Goal: Information Seeking & Learning: Learn about a topic

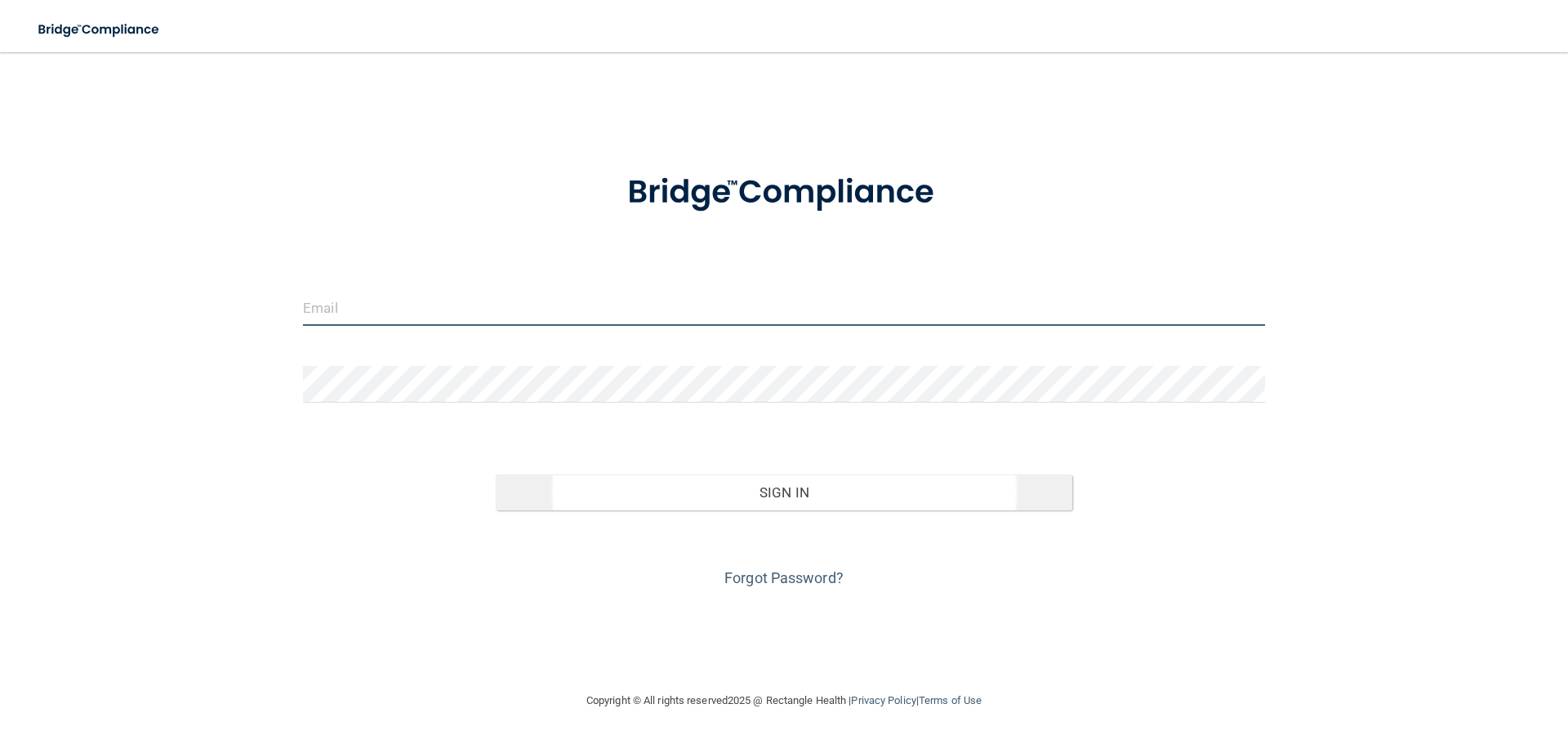
type input "[EMAIL_ADDRESS][DOMAIN_NAME]"
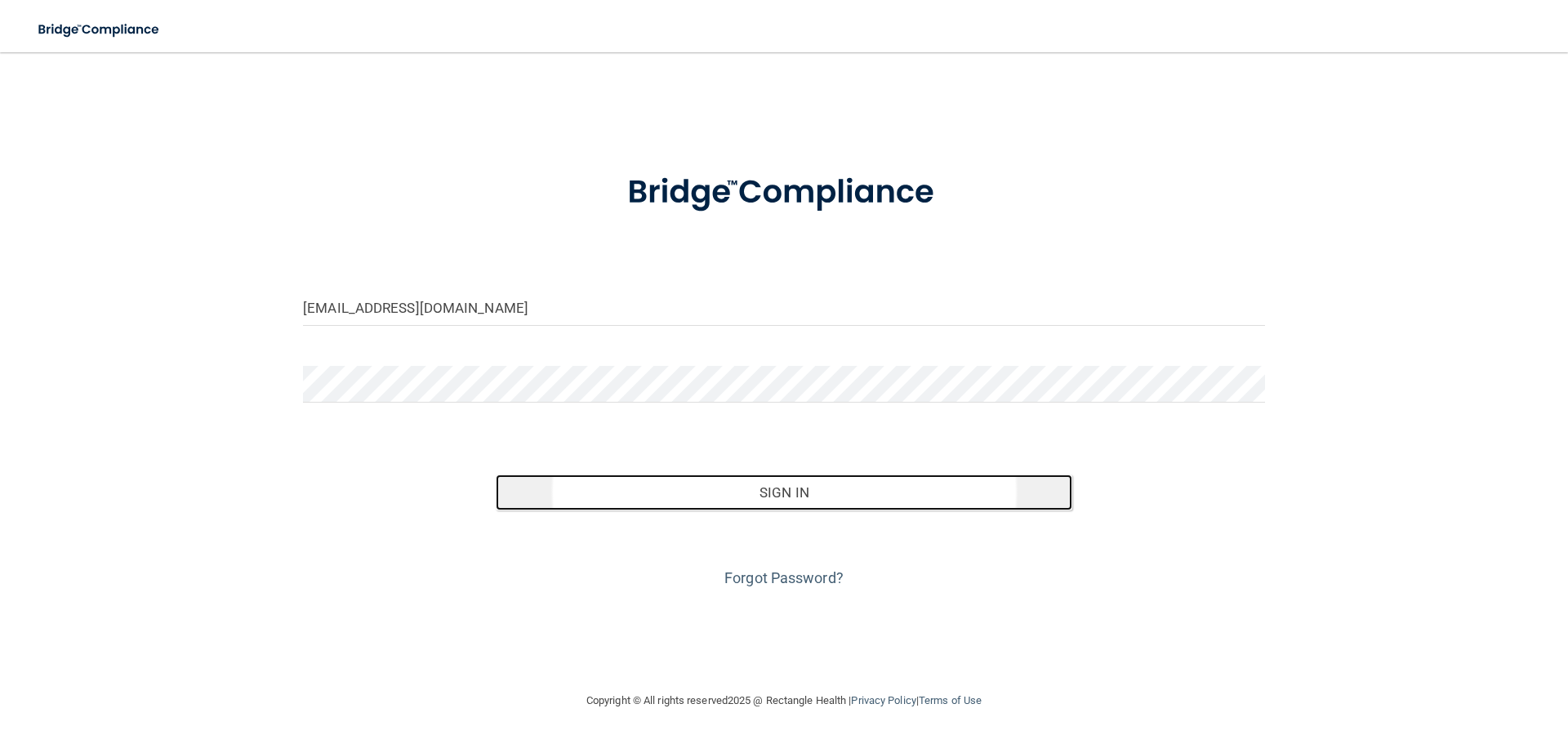
click at [762, 490] on button "Sign In" at bounding box center [784, 493] width 577 height 36
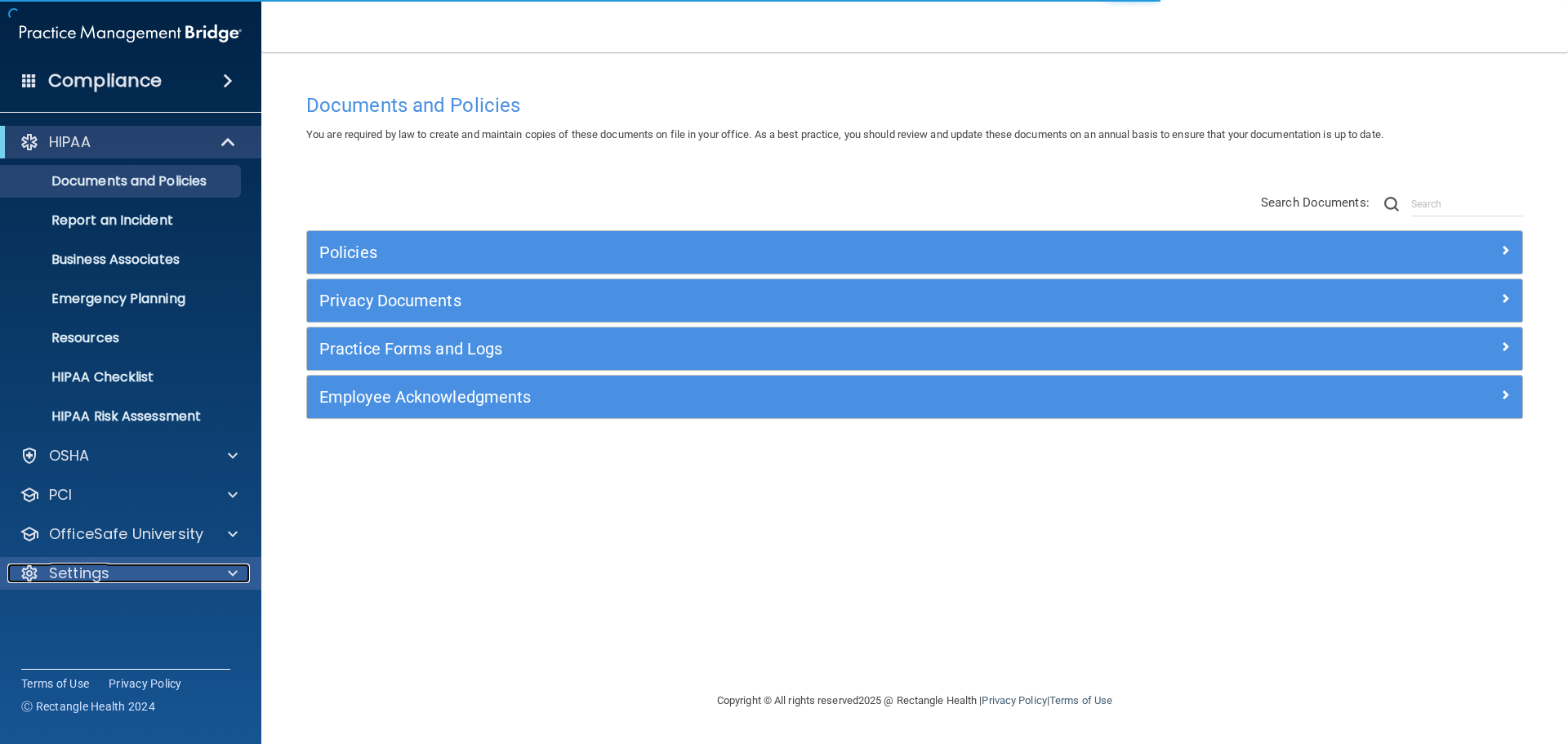
click at [86, 571] on p "Settings" at bounding box center [79, 574] width 61 height 20
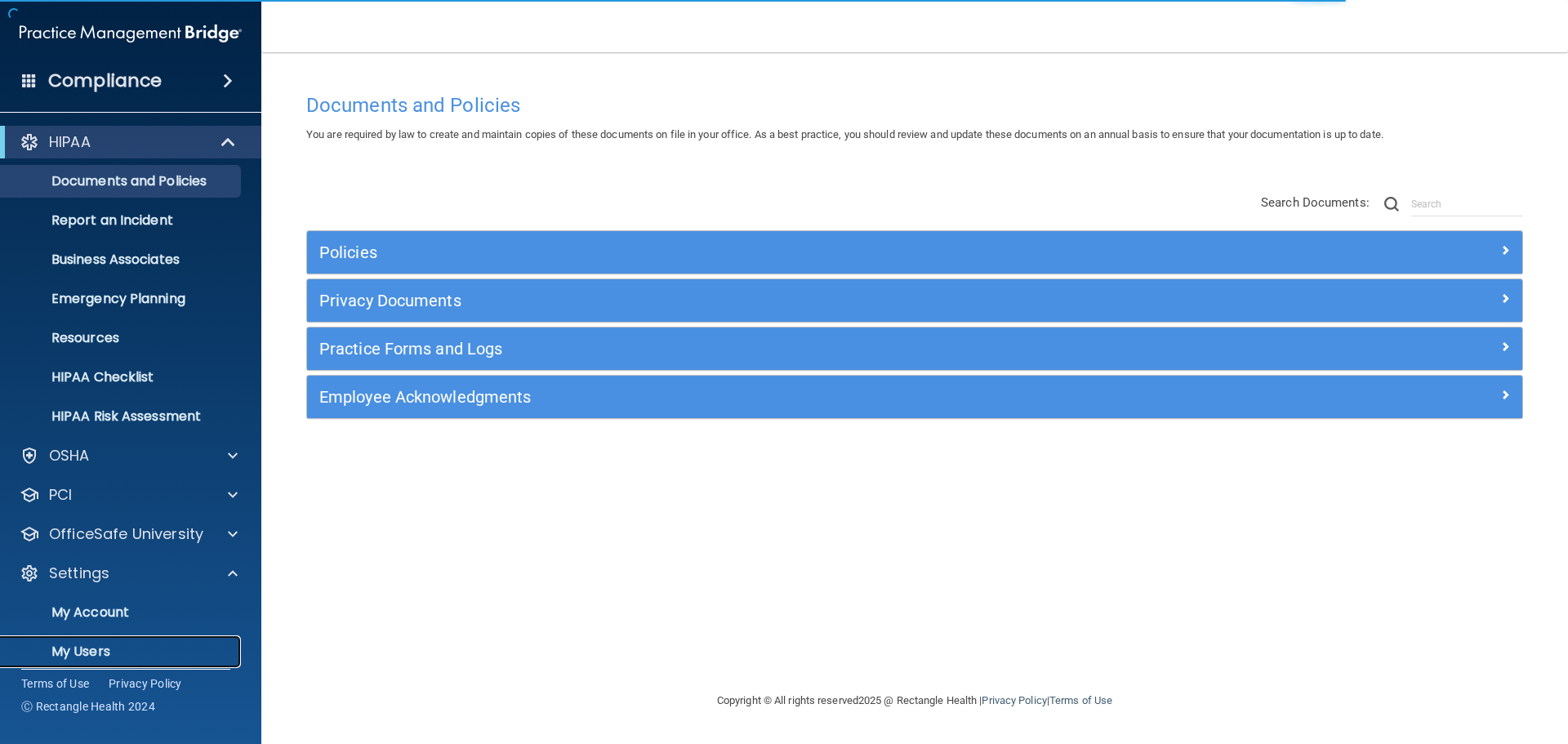
click at [104, 661] on p "My Users" at bounding box center [122, 651] width 223 height 16
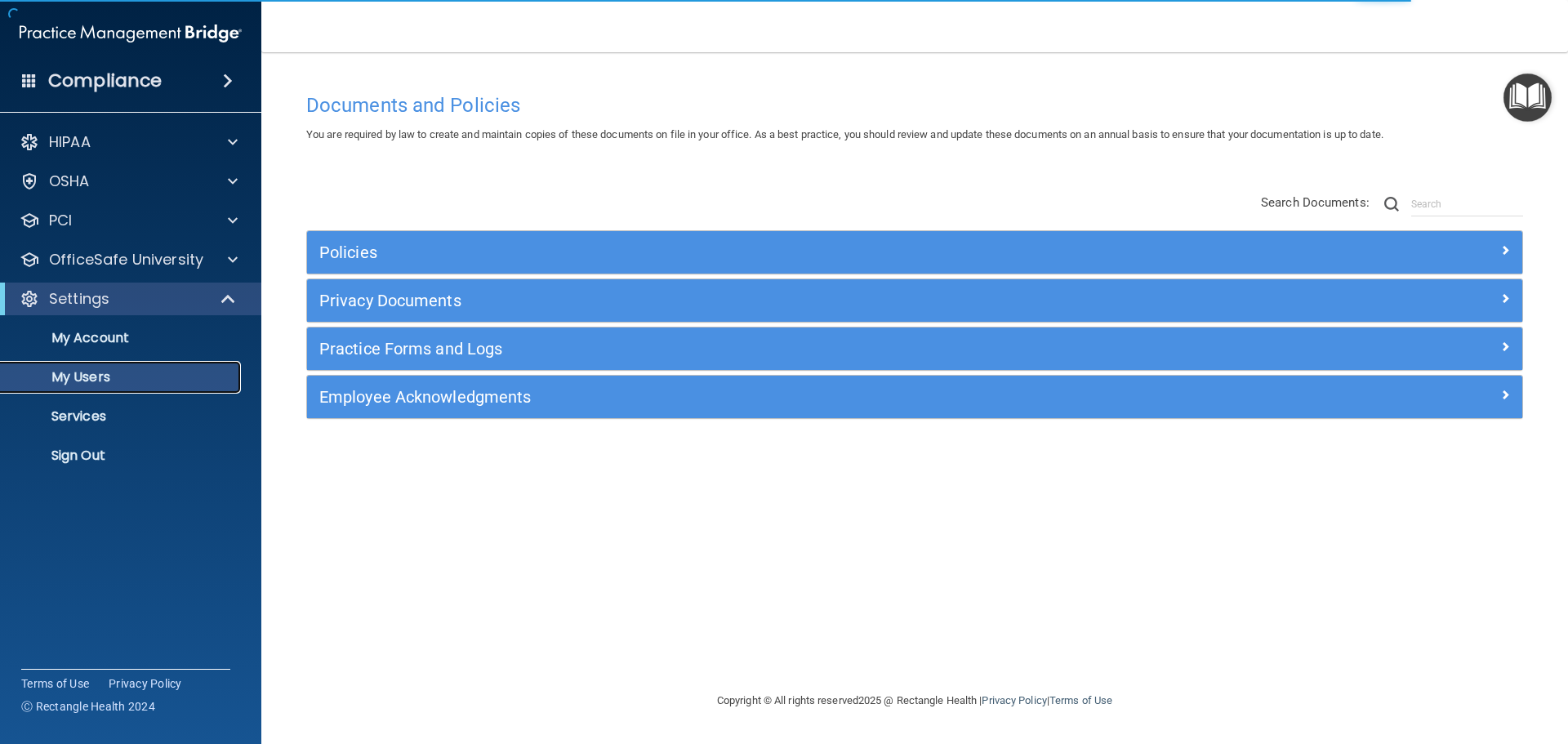
select select "20"
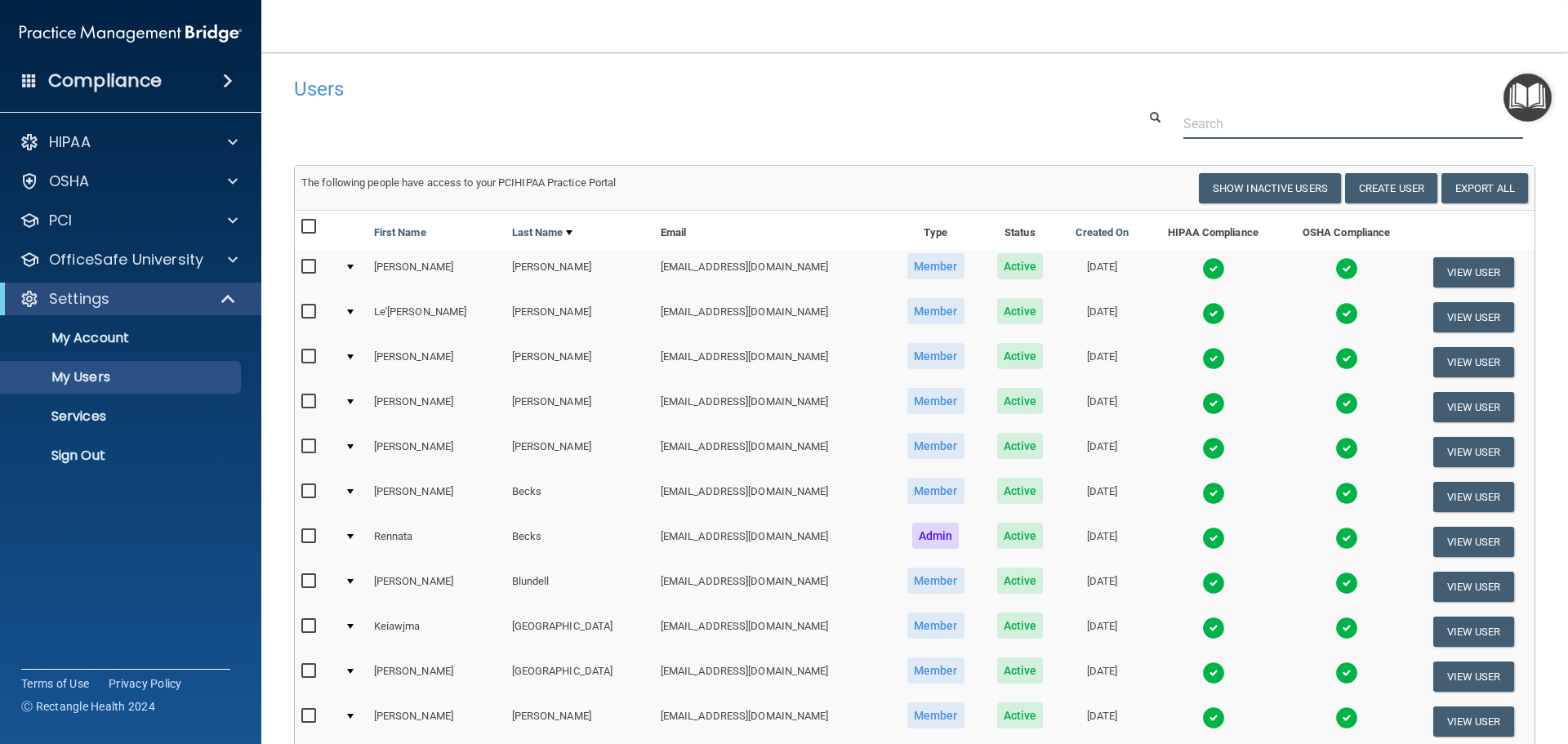
click at [1235, 115] on input "text" at bounding box center [1353, 124] width 340 height 30
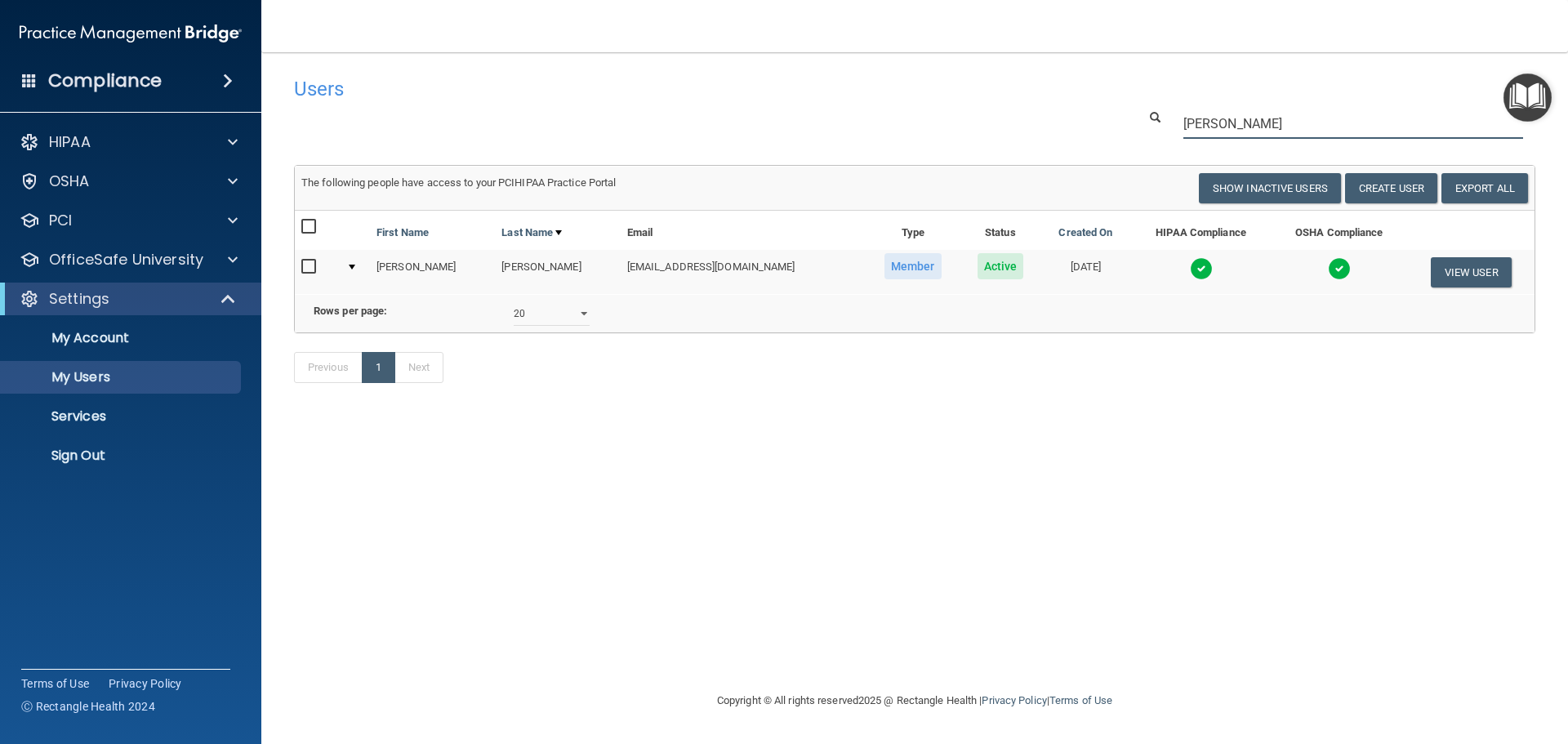
type input "melton"
click at [1190, 269] on img at bounding box center [1202, 269] width 23 height 23
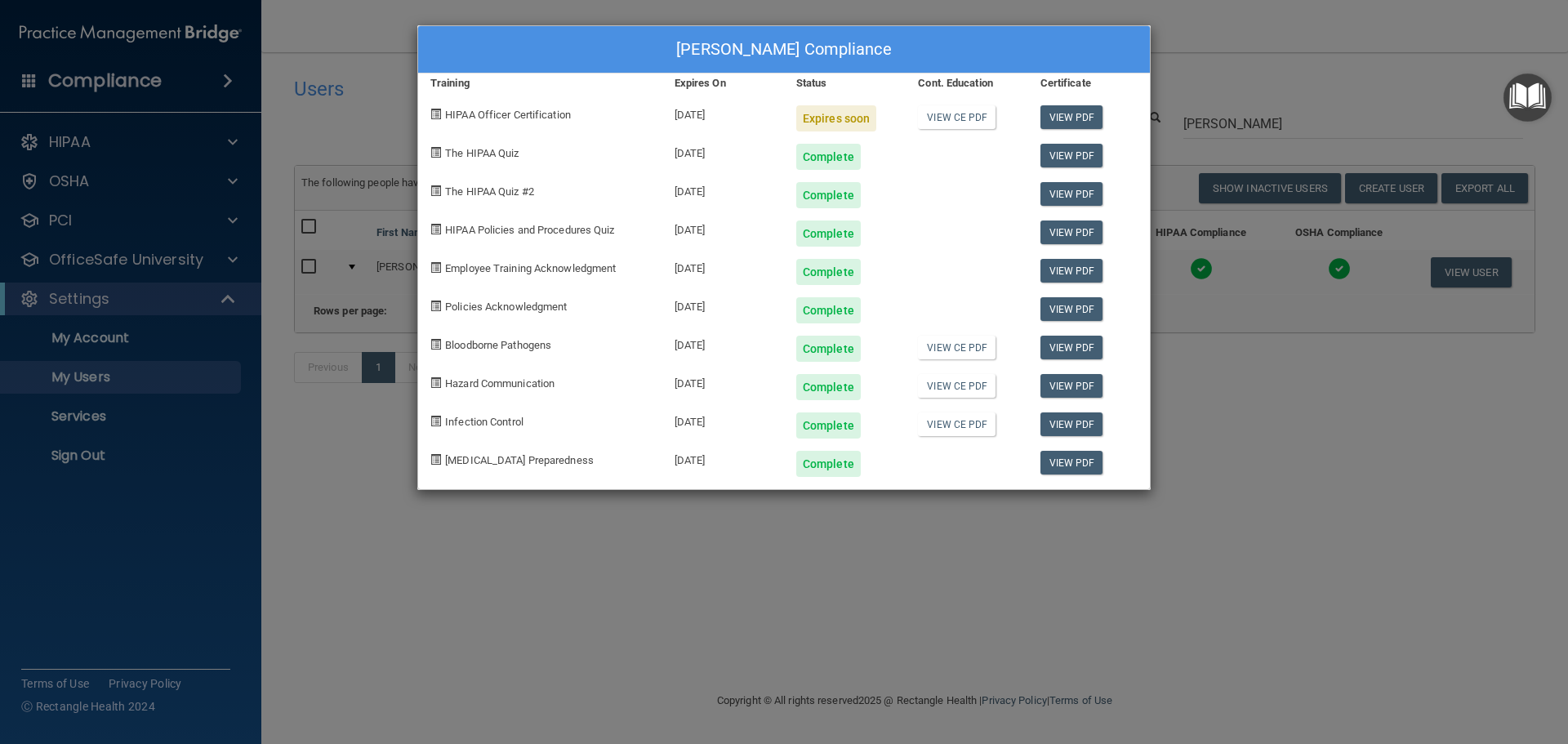
click at [1272, 67] on div "Brittany Melton's Compliance Training Expires On Status Cont. Education Certifi…" at bounding box center [784, 372] width 1568 height 744
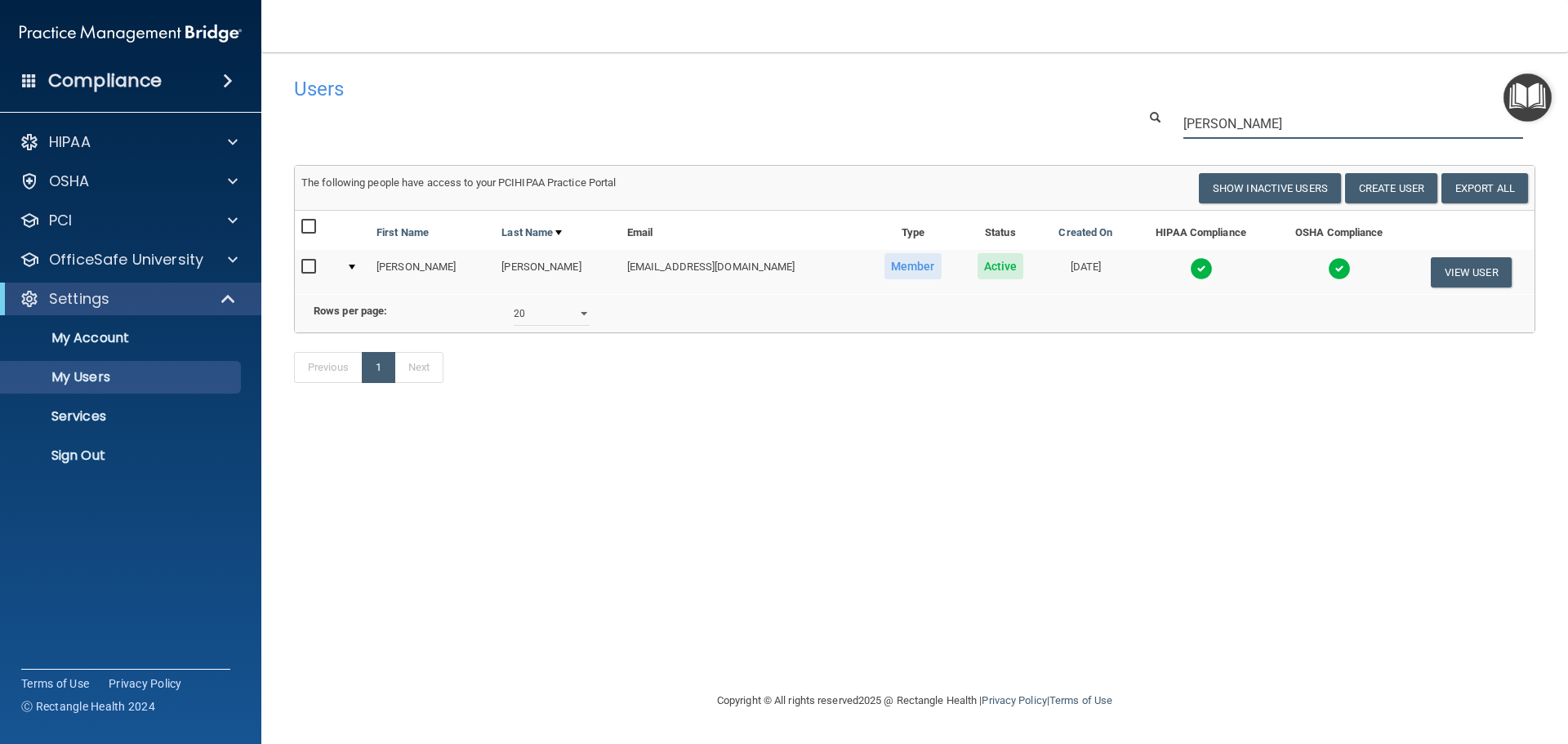
drag, startPoint x: 1235, startPoint y: 122, endPoint x: 1061, endPoint y: 134, distance: 174.4
click at [1061, 134] on div "melton" at bounding box center [915, 124] width 1266 height 30
click at [68, 455] on p "Sign Out" at bounding box center [122, 455] width 223 height 16
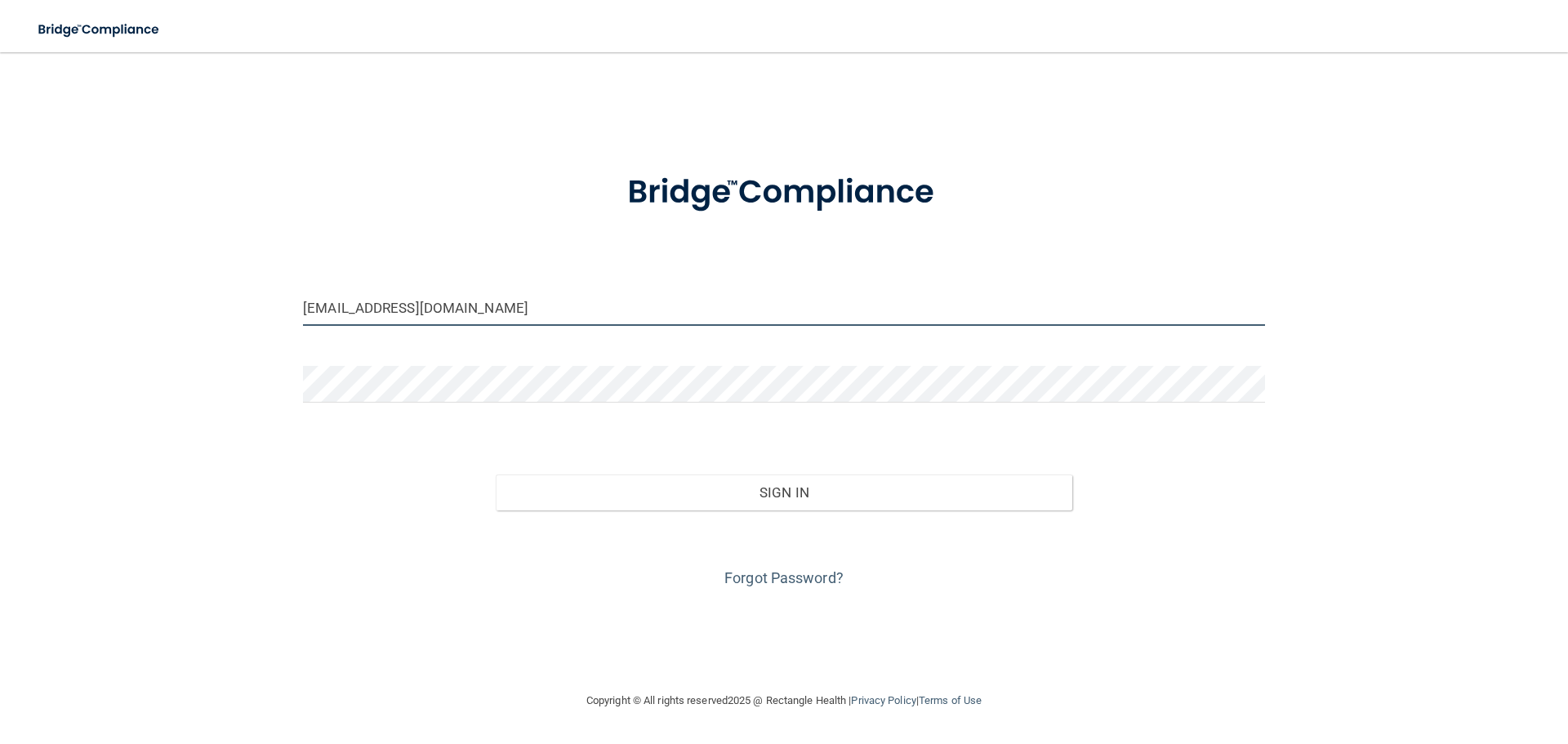
click at [549, 315] on input "[EMAIL_ADDRESS][DOMAIN_NAME]" at bounding box center [784, 308] width 962 height 37
type input "kgwright07@aol.com"
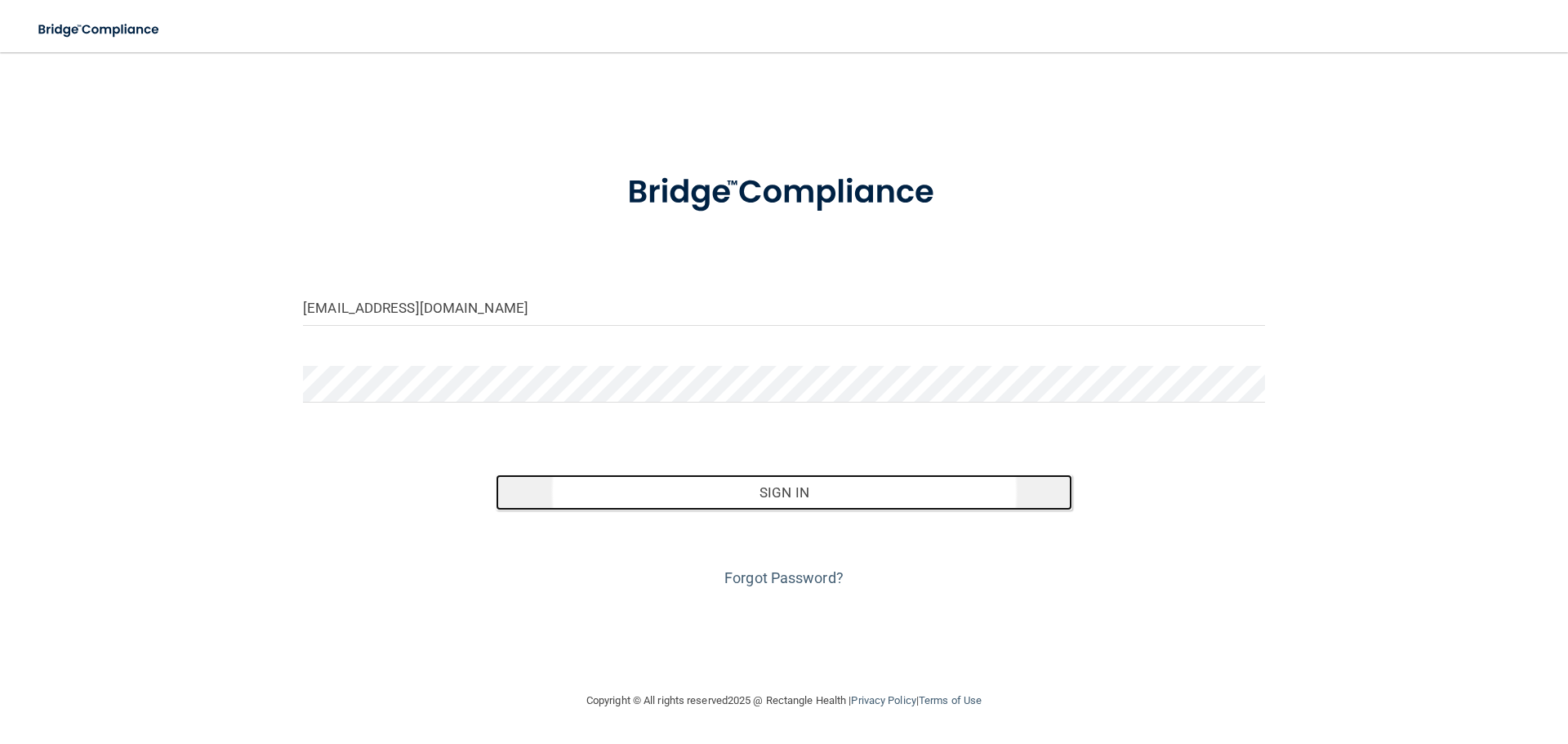
click at [713, 494] on button "Sign In" at bounding box center [784, 493] width 577 height 36
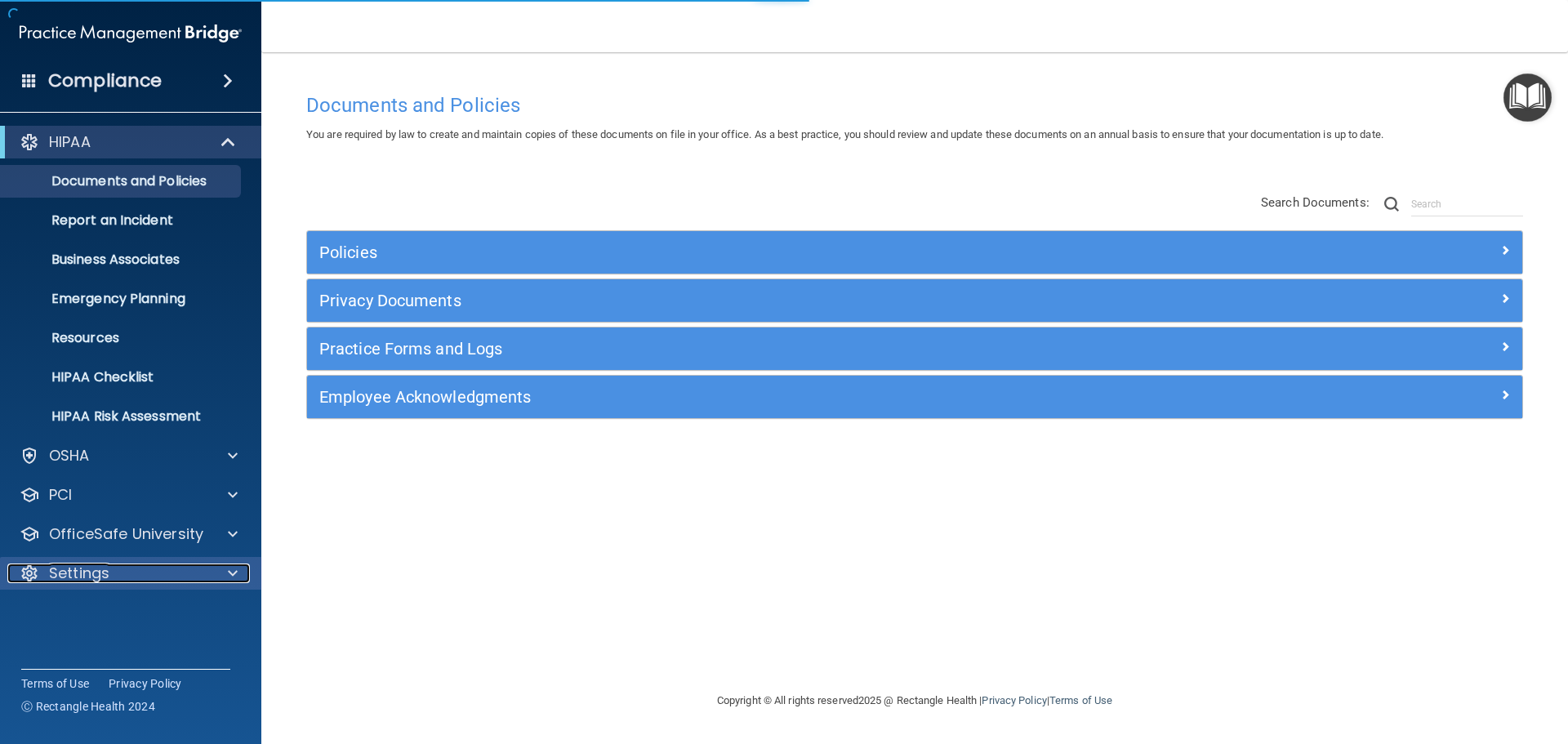
click at [83, 578] on p "Settings" at bounding box center [79, 574] width 61 height 20
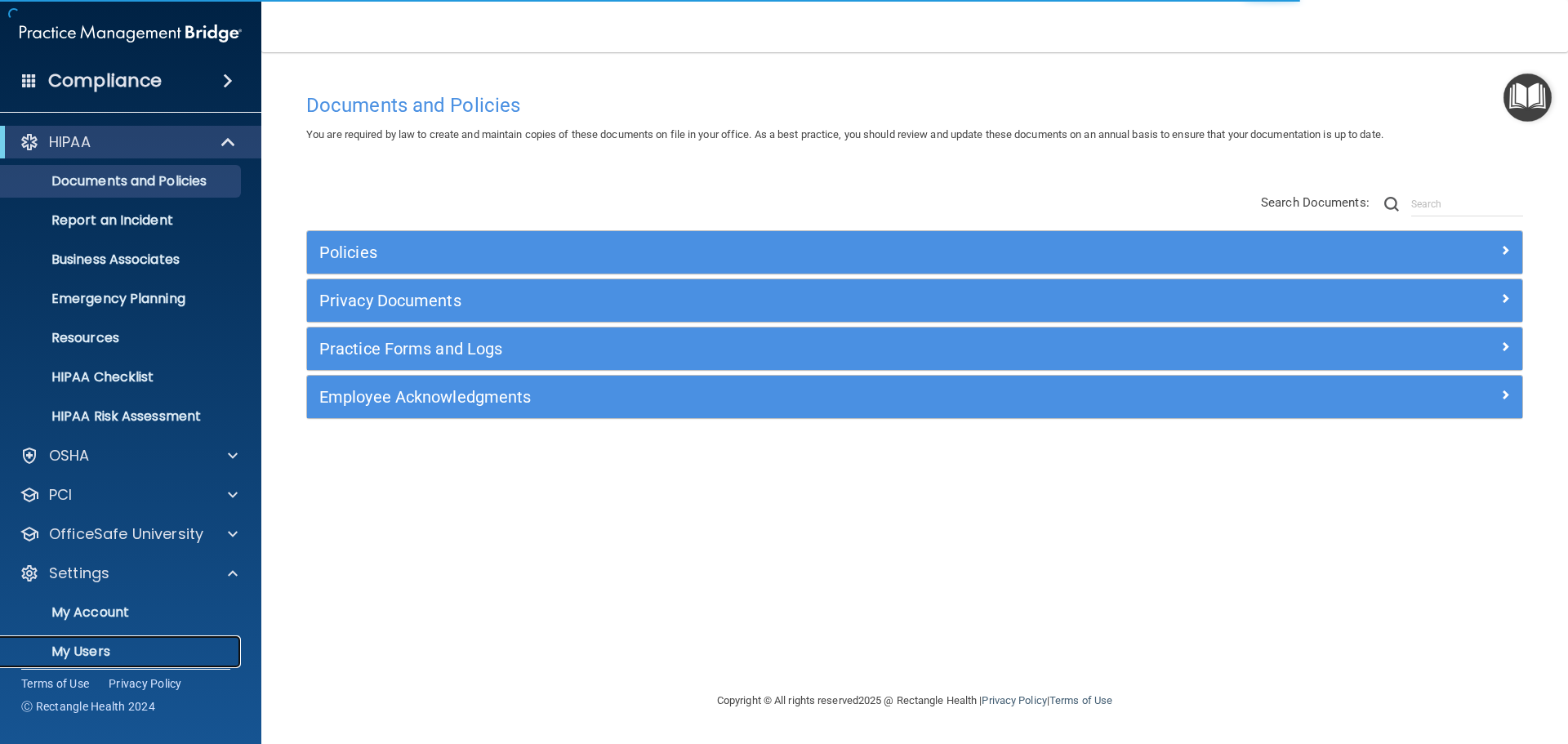
click at [96, 655] on p "My Users" at bounding box center [122, 651] width 223 height 16
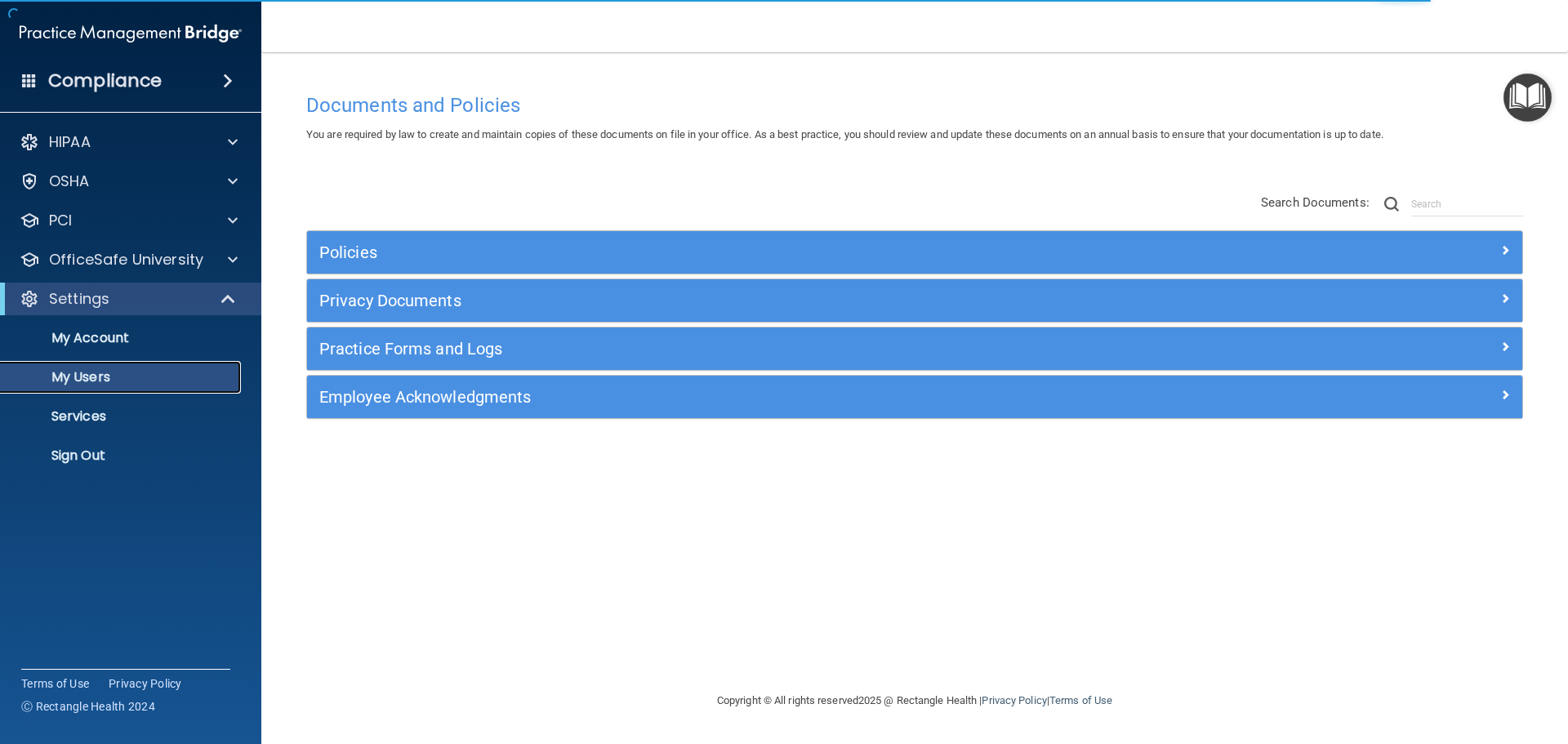
select select "20"
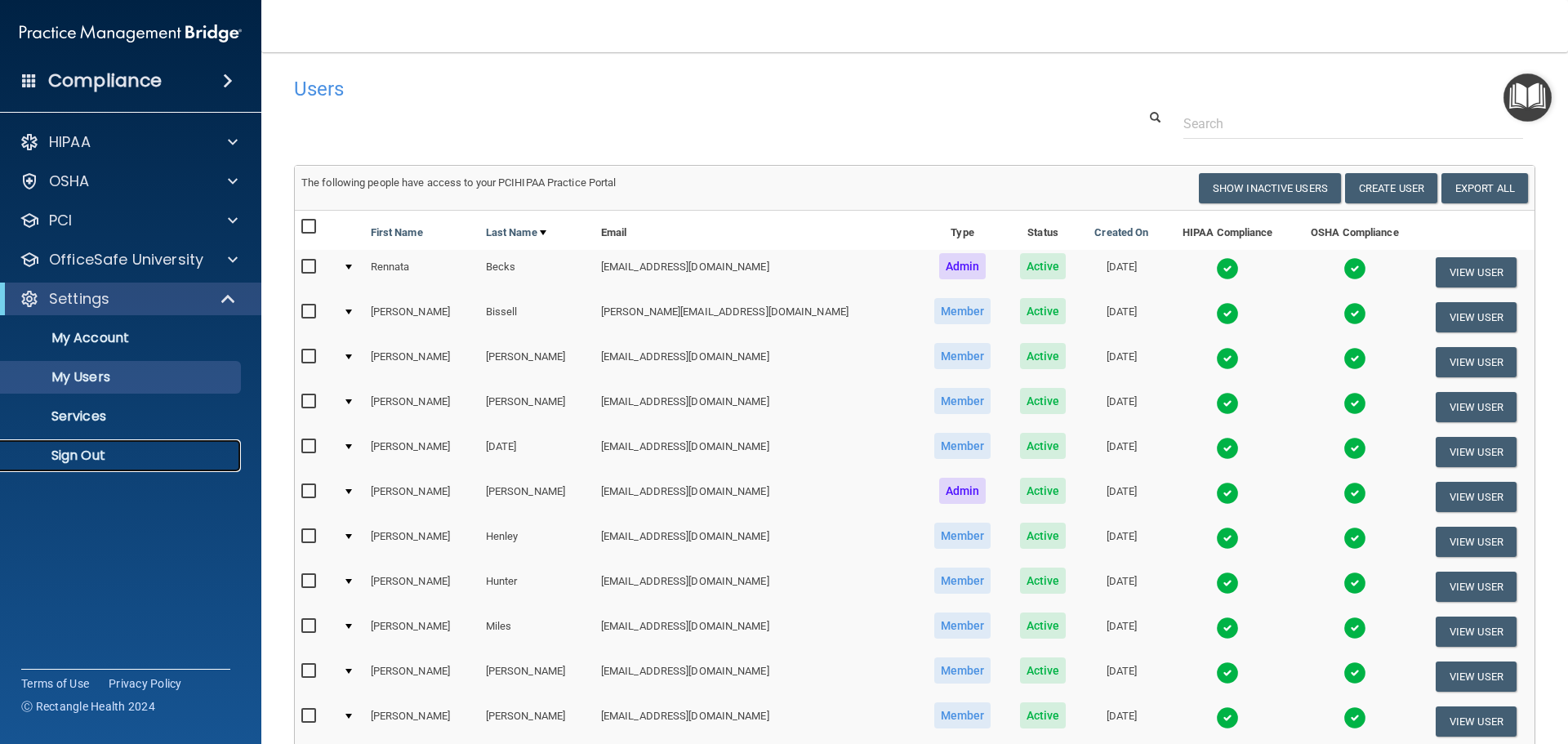
click at [79, 457] on p "Sign Out" at bounding box center [122, 455] width 223 height 16
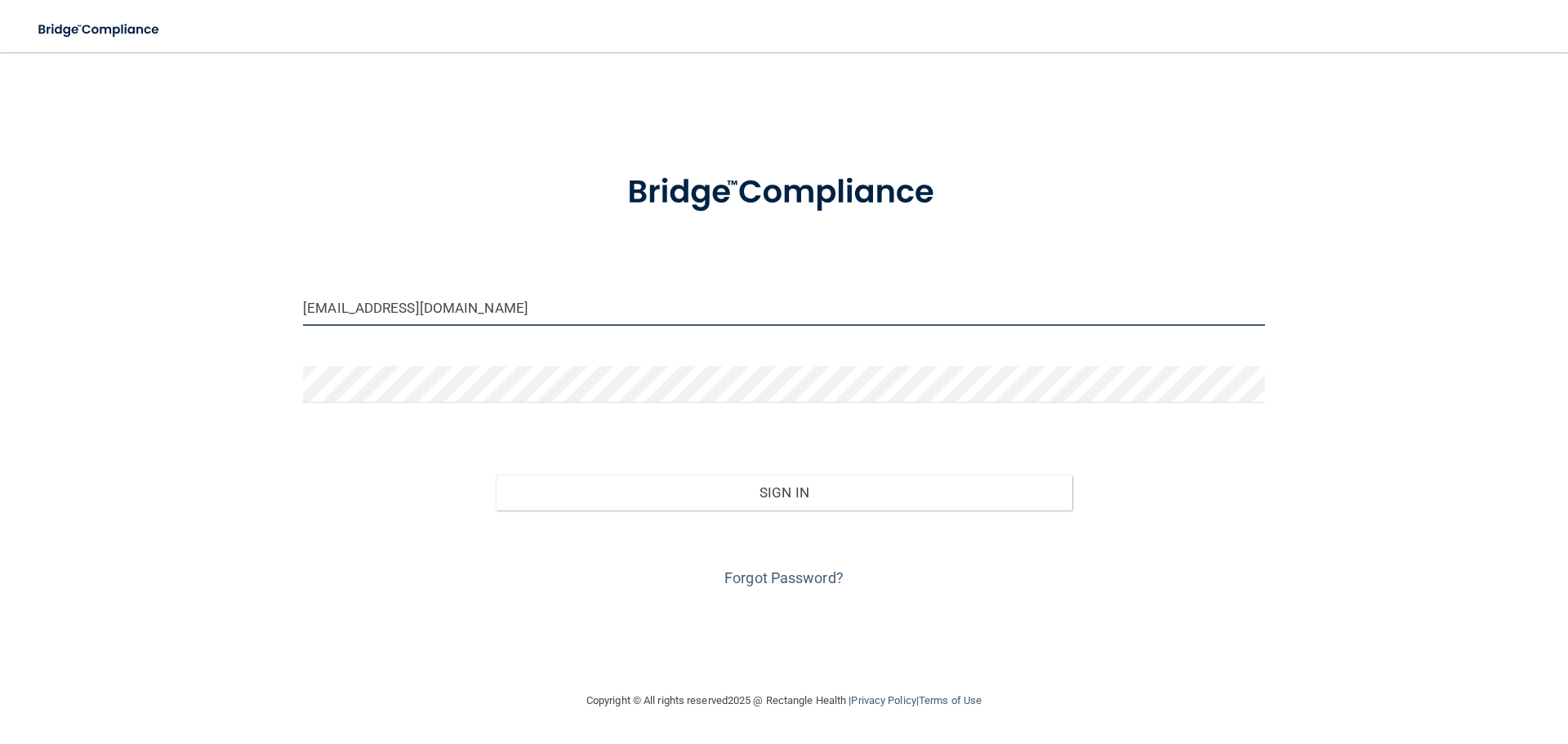
click at [463, 310] on input "kgwright07@aol.com" at bounding box center [784, 308] width 962 height 37
type input "[EMAIL_ADDRESS][DOMAIN_NAME]"
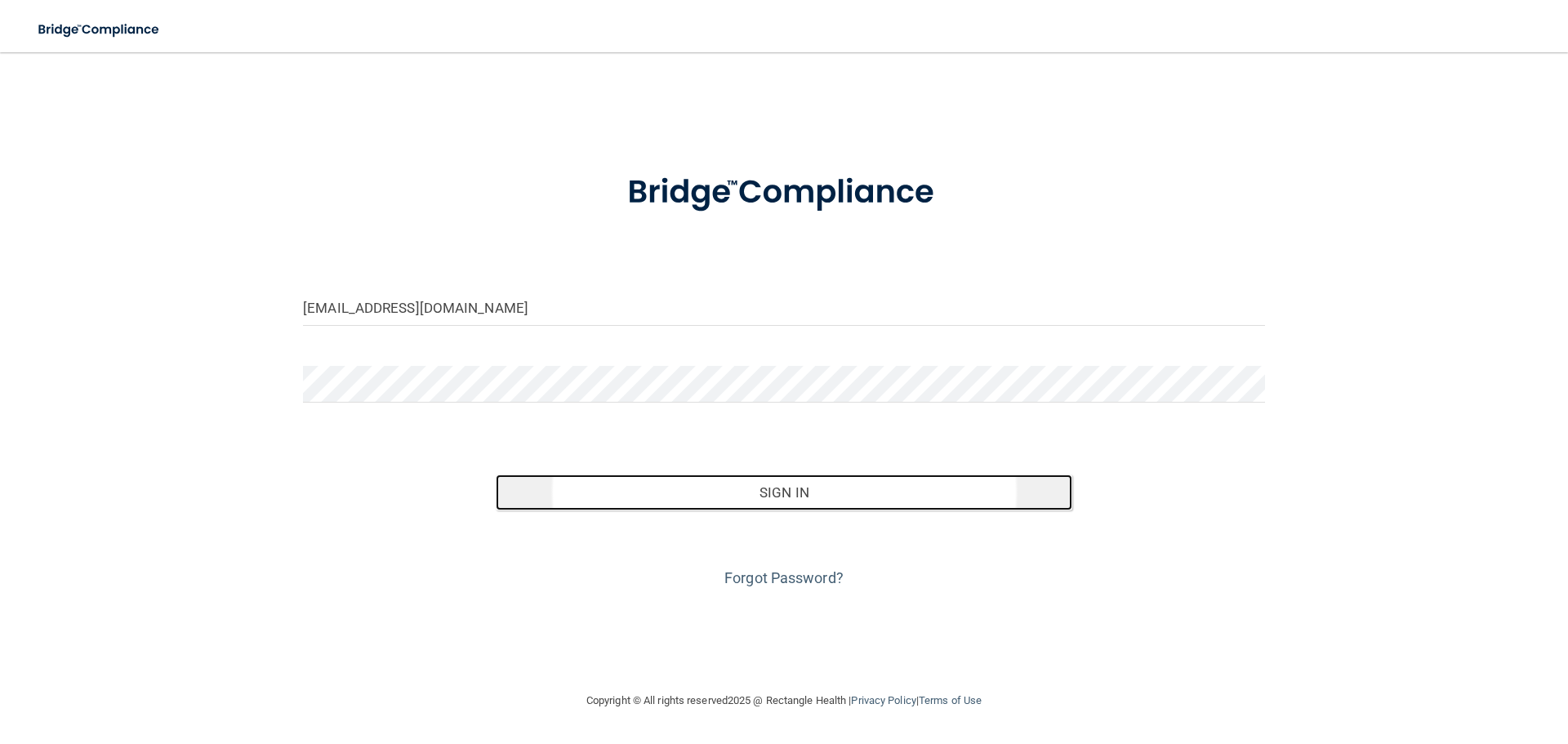
click at [769, 498] on button "Sign In" at bounding box center [784, 493] width 577 height 36
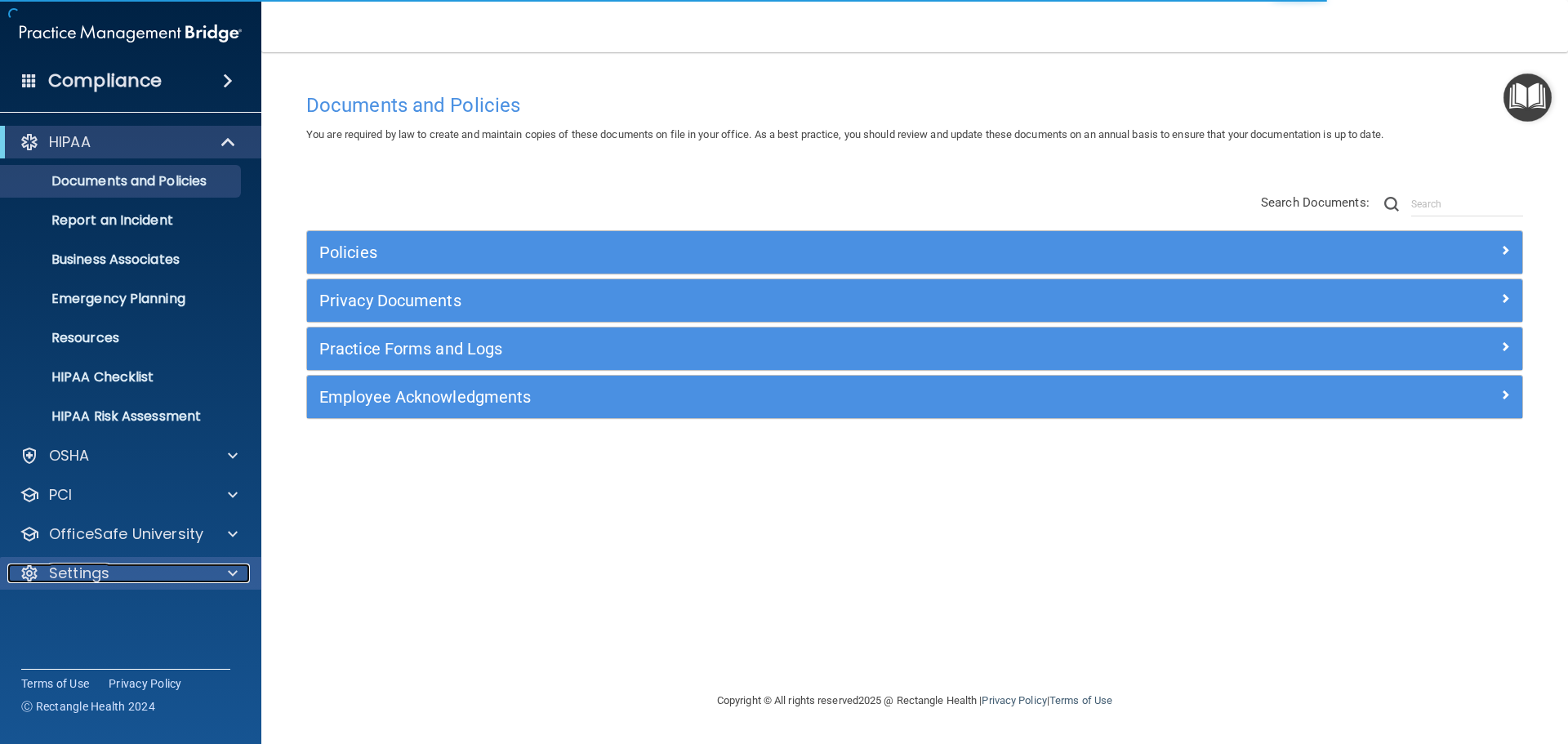
click at [86, 576] on p "Settings" at bounding box center [79, 574] width 61 height 20
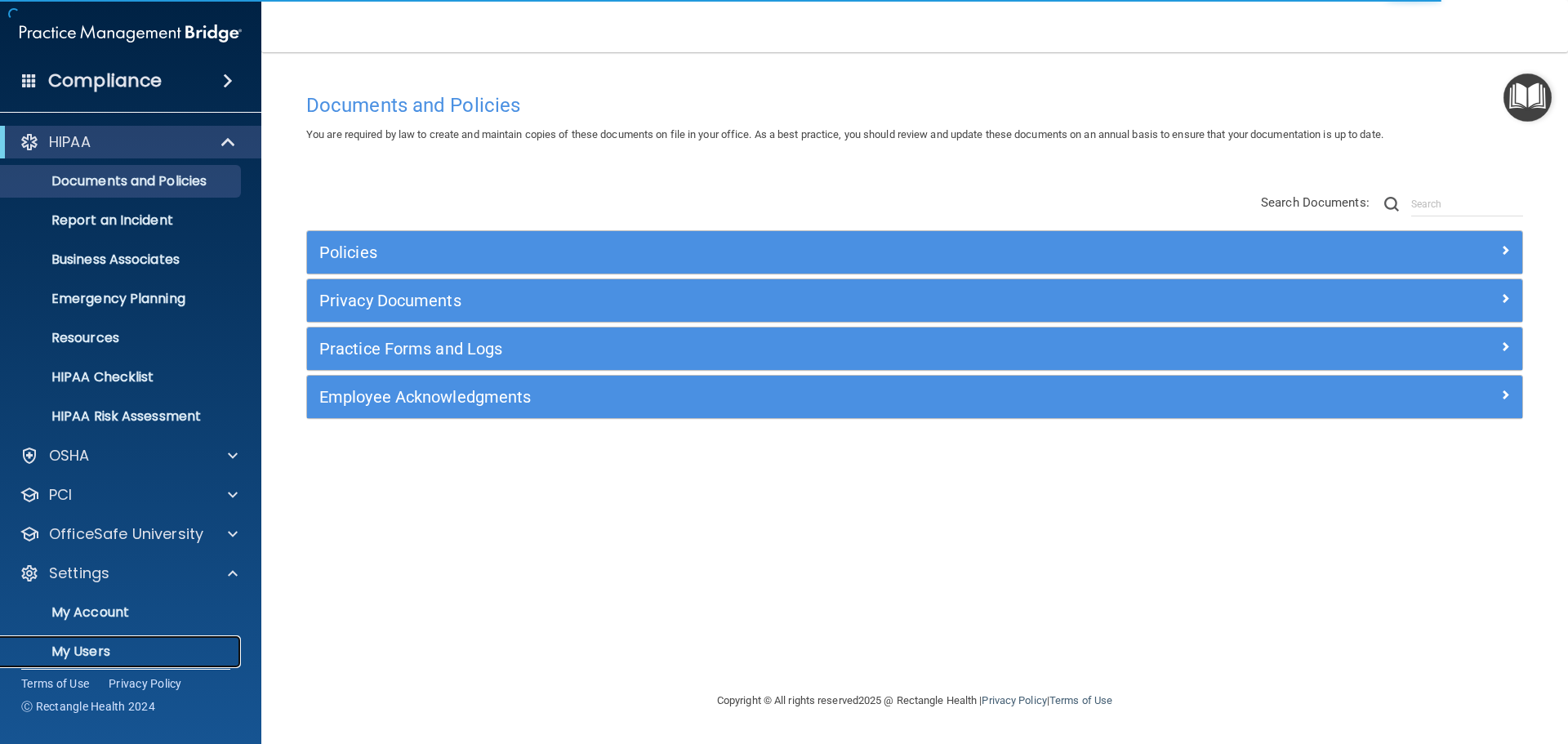
click at [93, 647] on p "My Users" at bounding box center [122, 651] width 223 height 16
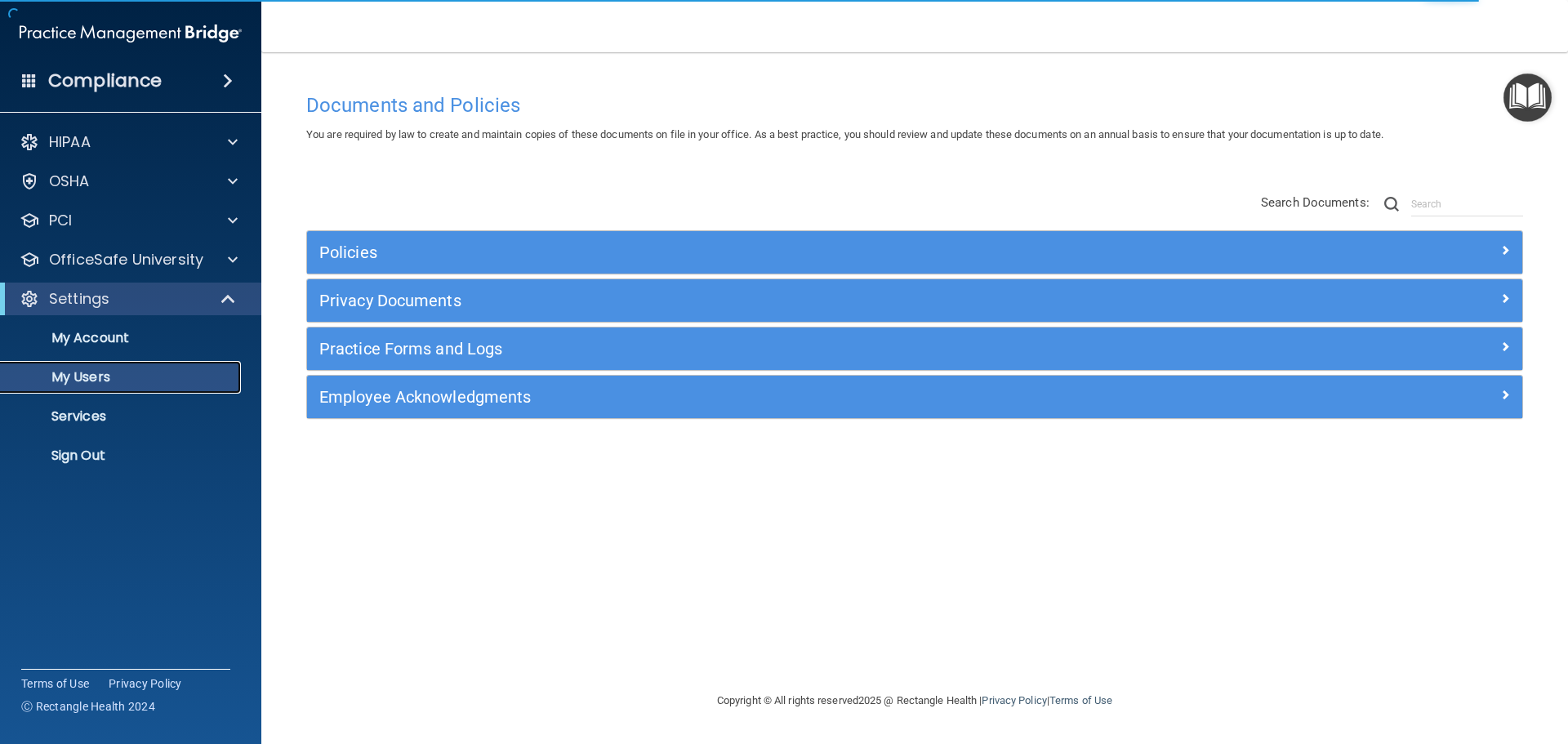
select select "20"
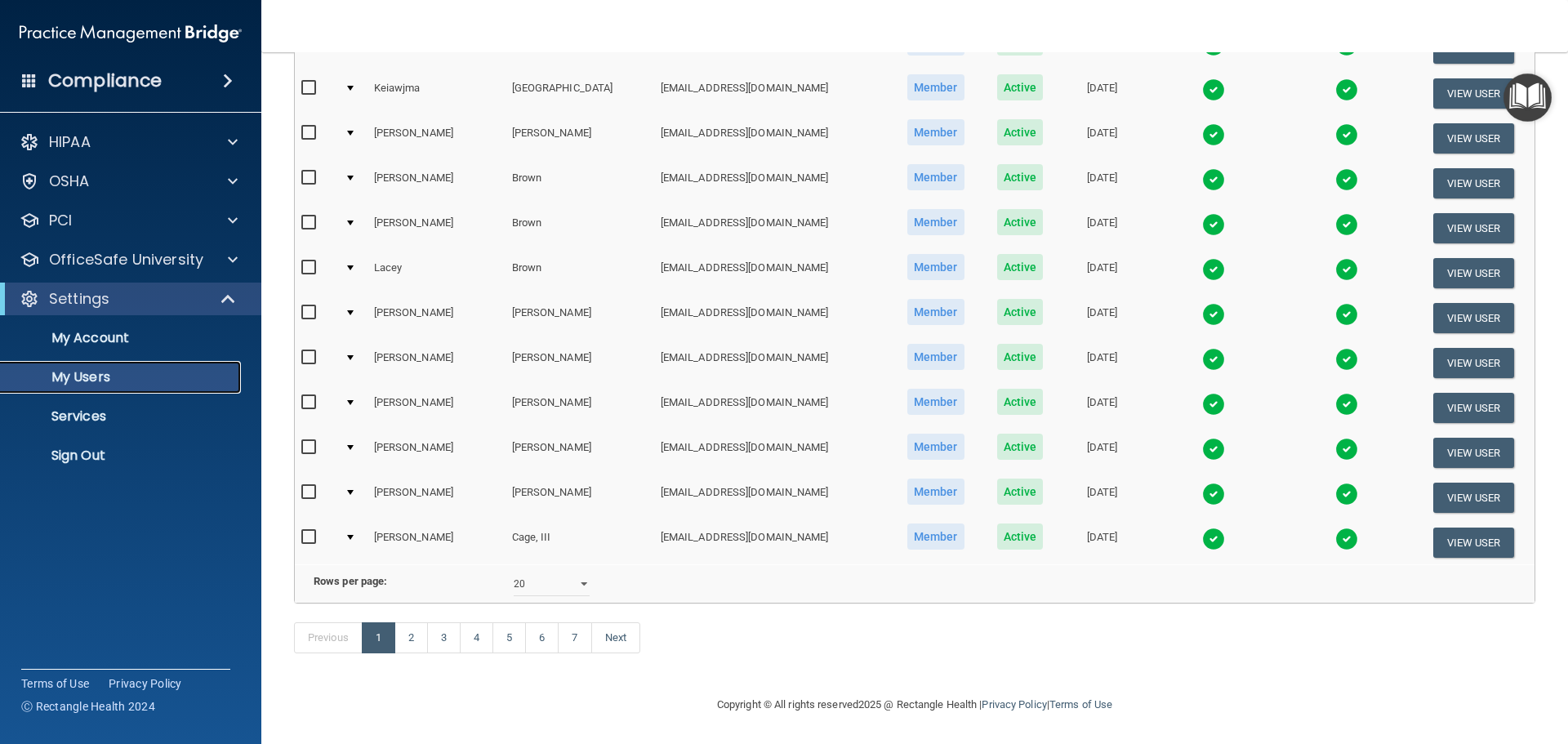
scroll to position [608, 0]
drag, startPoint x: 572, startPoint y: 640, endPoint x: 598, endPoint y: 637, distance: 26.2
click at [572, 639] on link "7" at bounding box center [574, 638] width 33 height 31
select select "20"
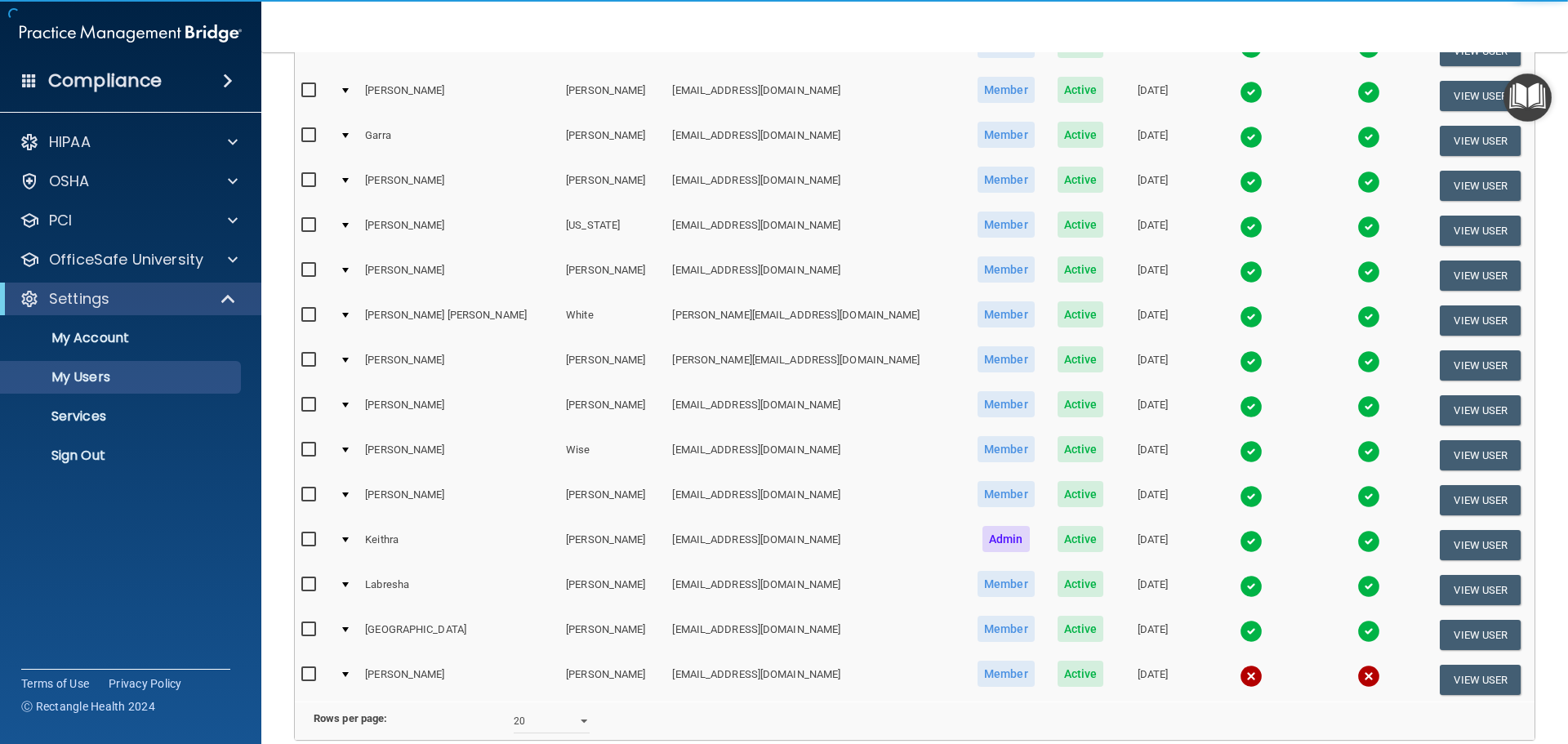
scroll to position [310, 0]
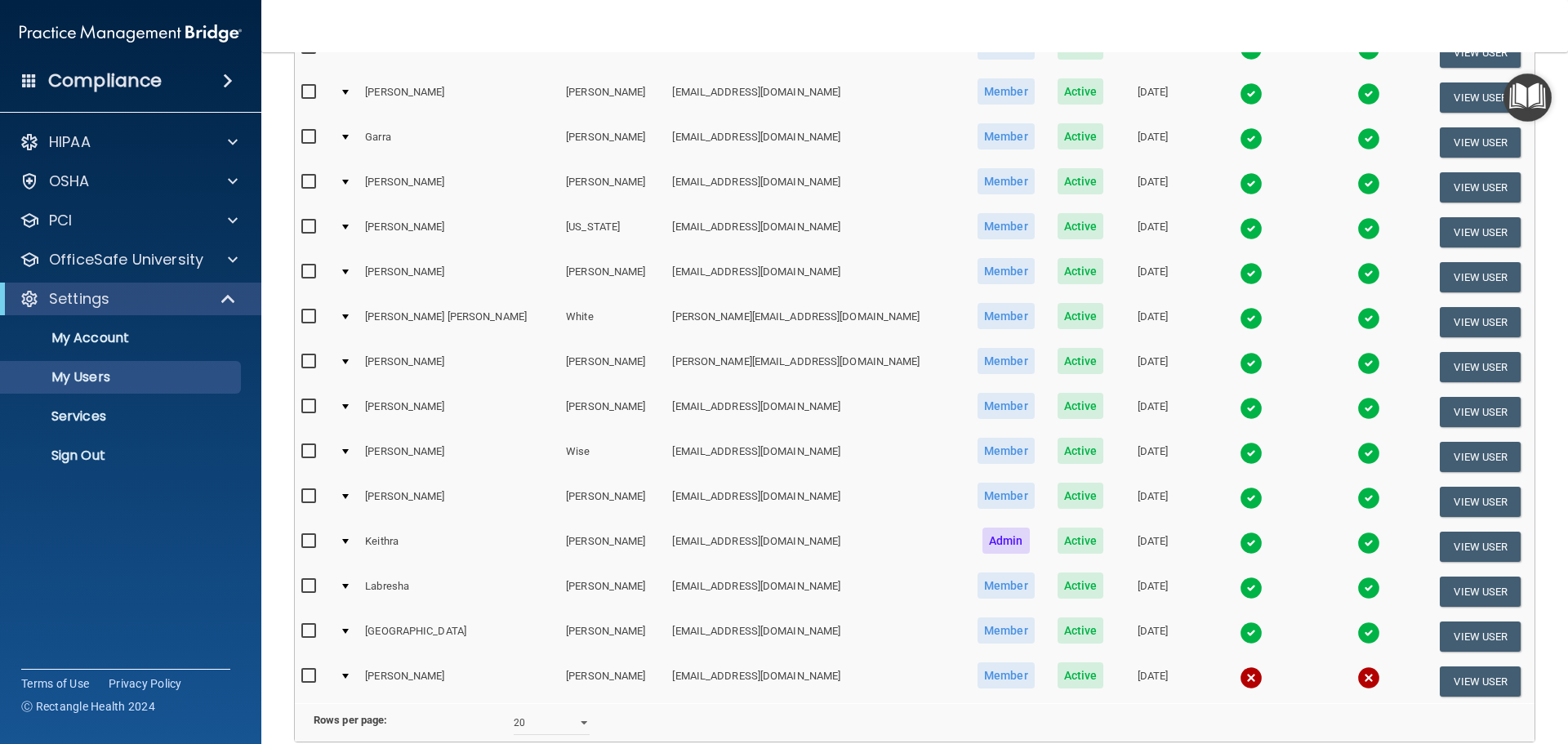
click at [1240, 274] on img at bounding box center [1251, 274] width 23 height 23
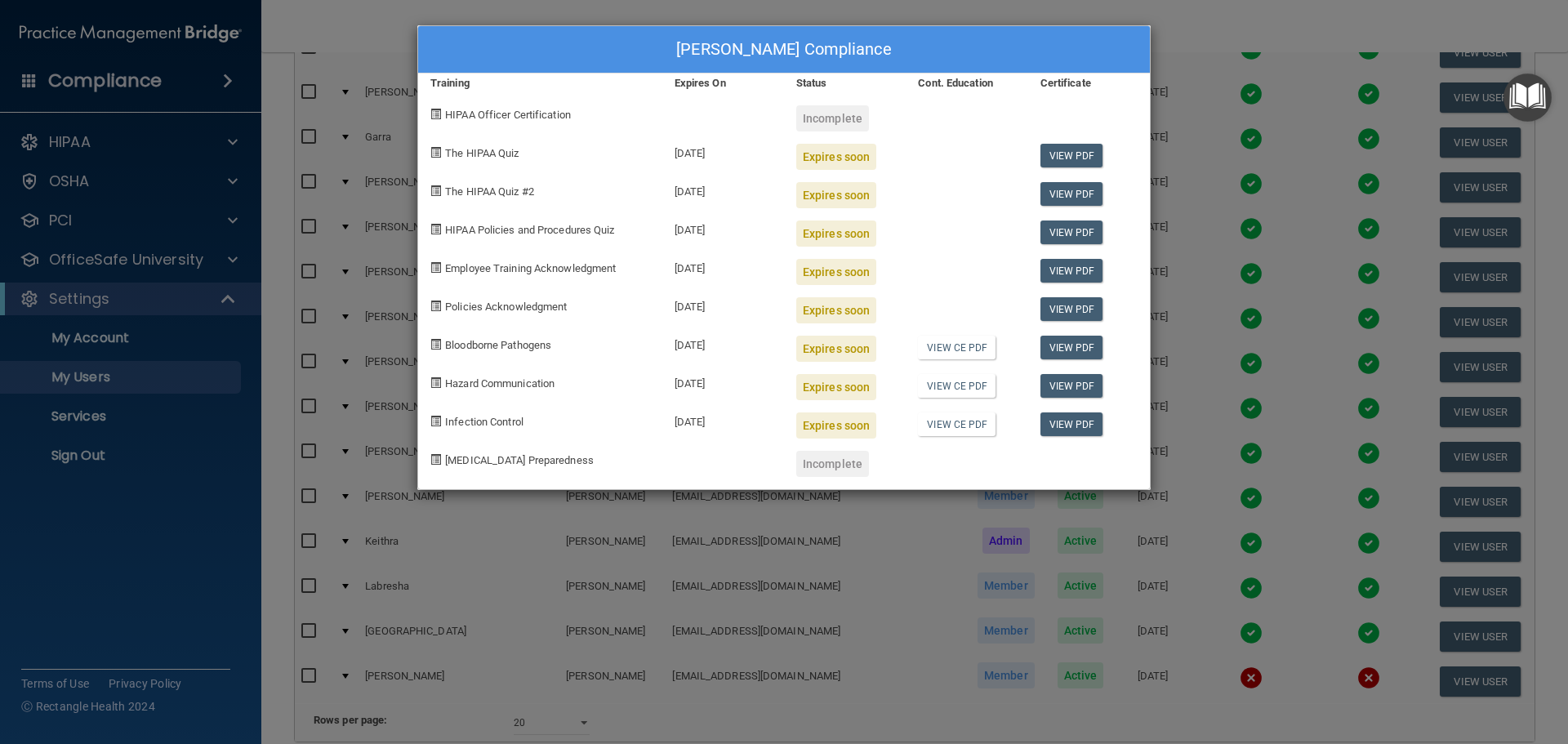
click at [1307, 24] on div "Audry Welch's Compliance Training Expires On Status Cont. Education Certificate…" at bounding box center [784, 372] width 1568 height 744
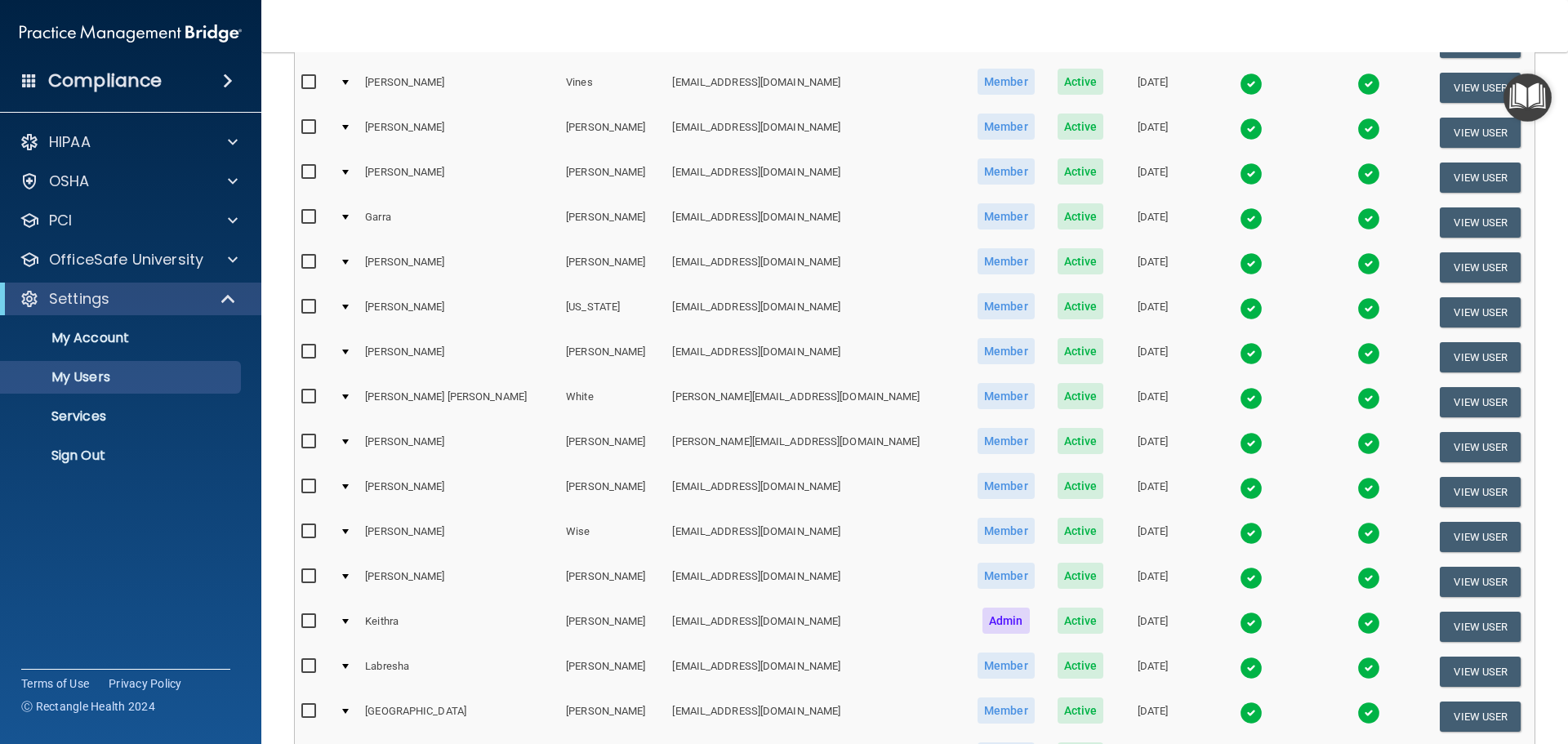
scroll to position [228, 0]
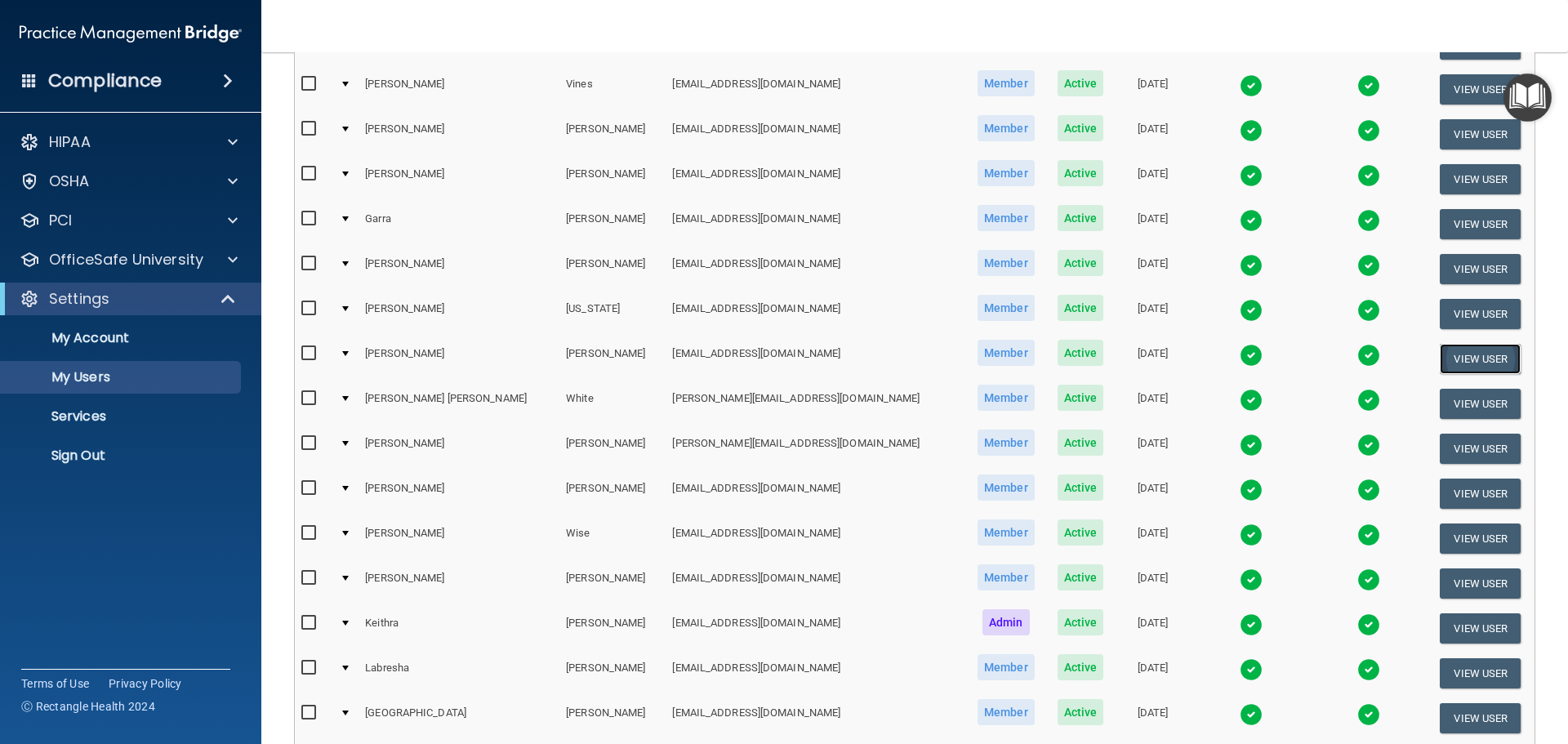
click at [1445, 353] on button "View User" at bounding box center [1480, 359] width 80 height 30
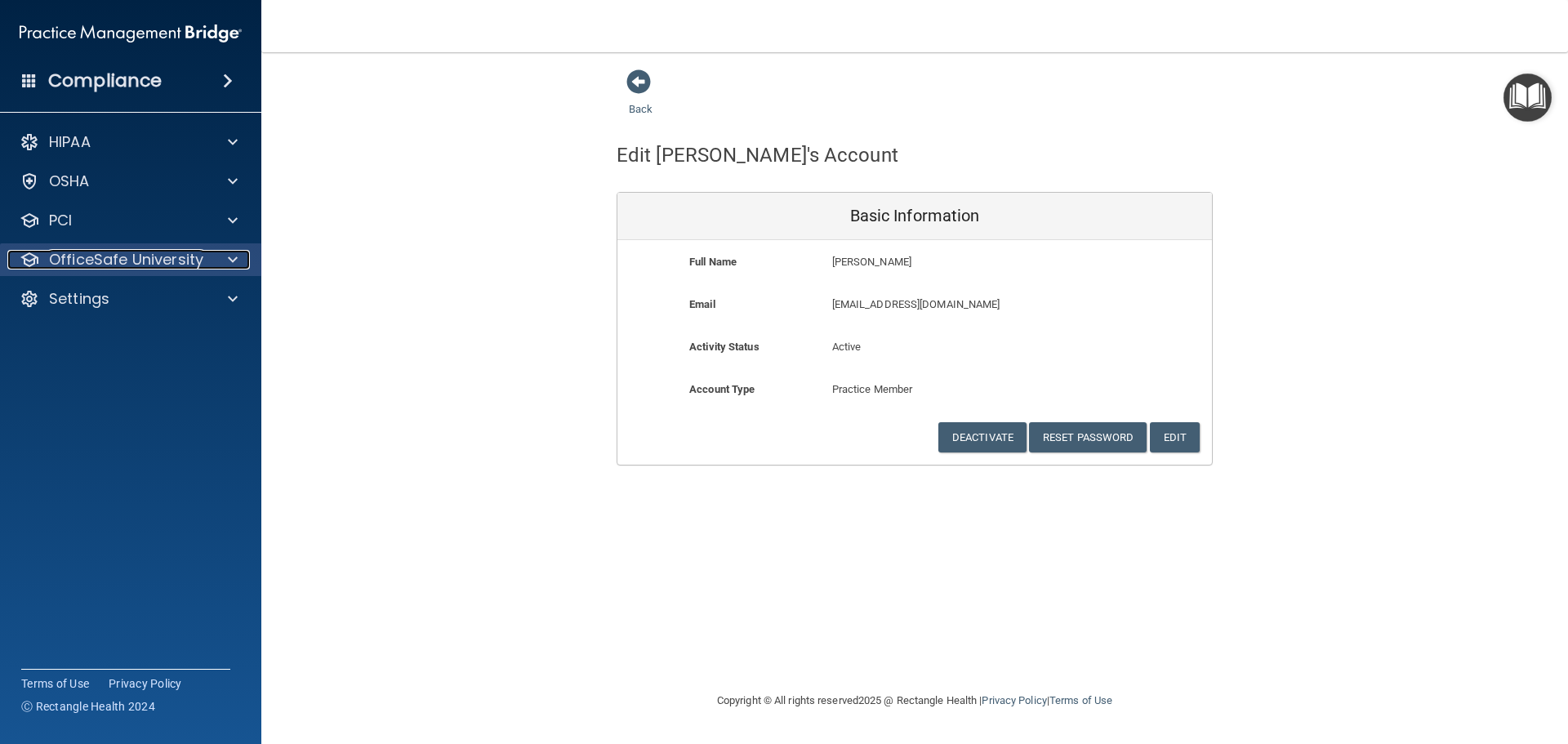
click at [153, 259] on p "OfficeSafe University" at bounding box center [126, 259] width 154 height 20
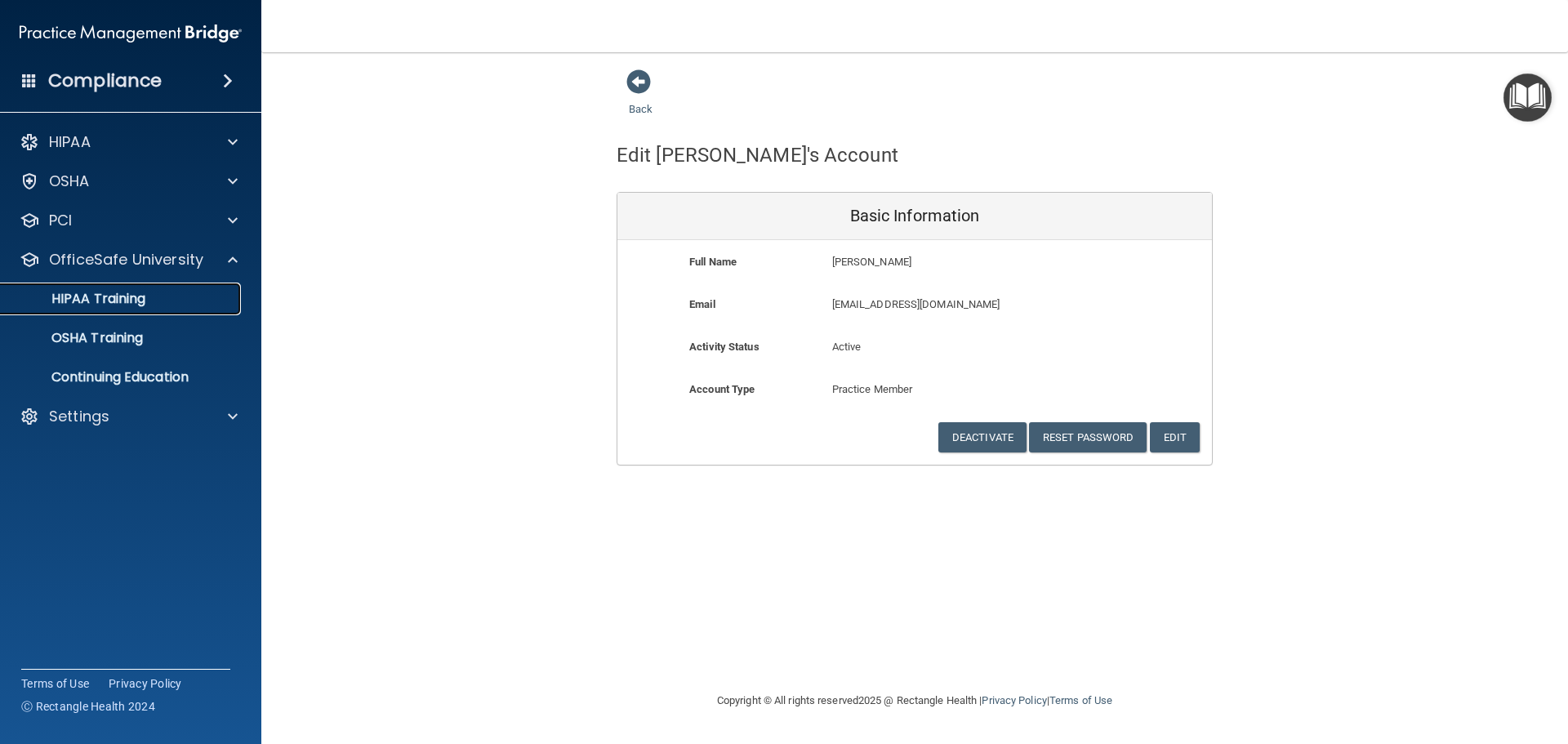
click at [112, 295] on p "HIPAA Training" at bounding box center [78, 298] width 134 height 16
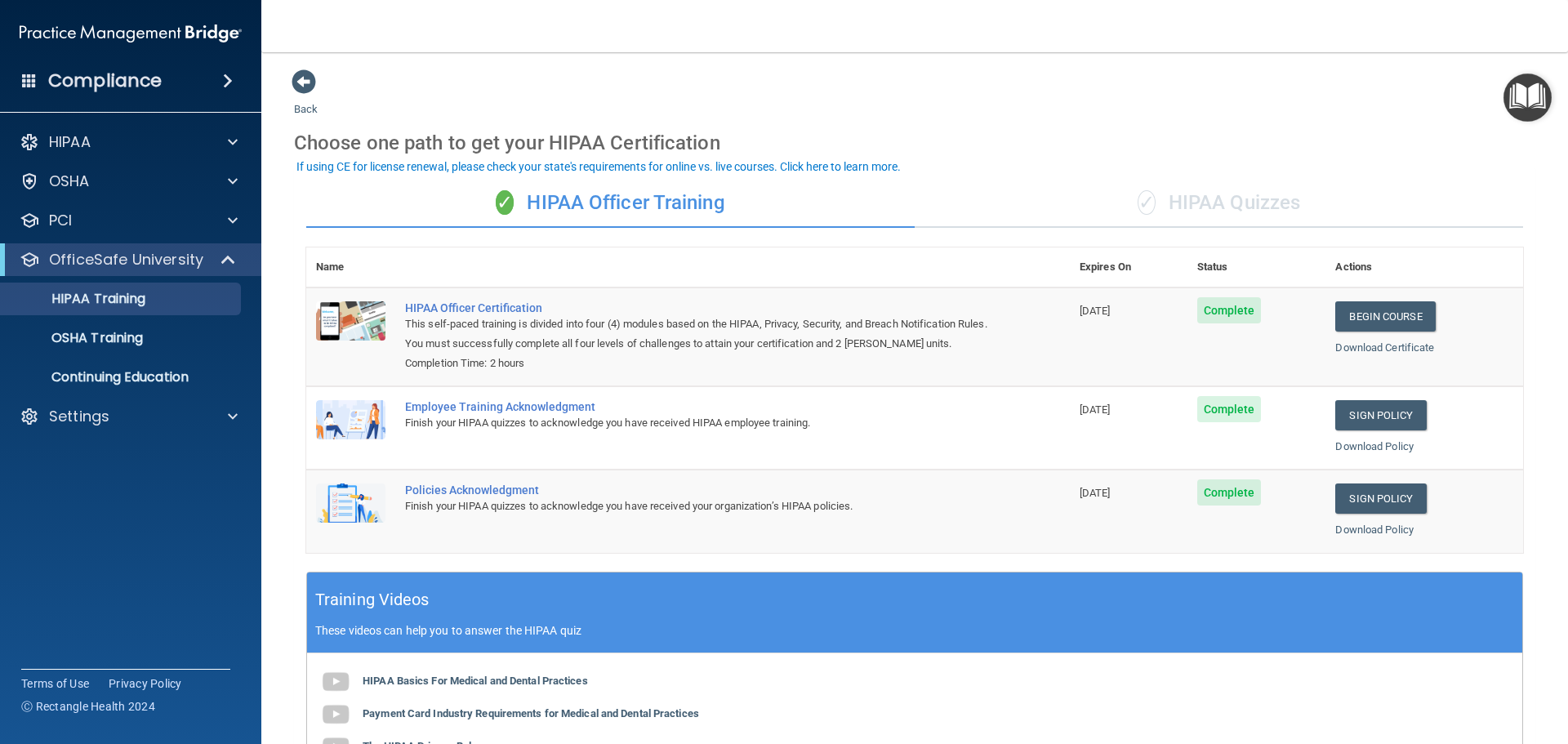
click at [122, 248] on div "OfficeSafe University" at bounding box center [131, 259] width 261 height 33
click at [158, 257] on p "OfficeSafe University" at bounding box center [126, 259] width 154 height 20
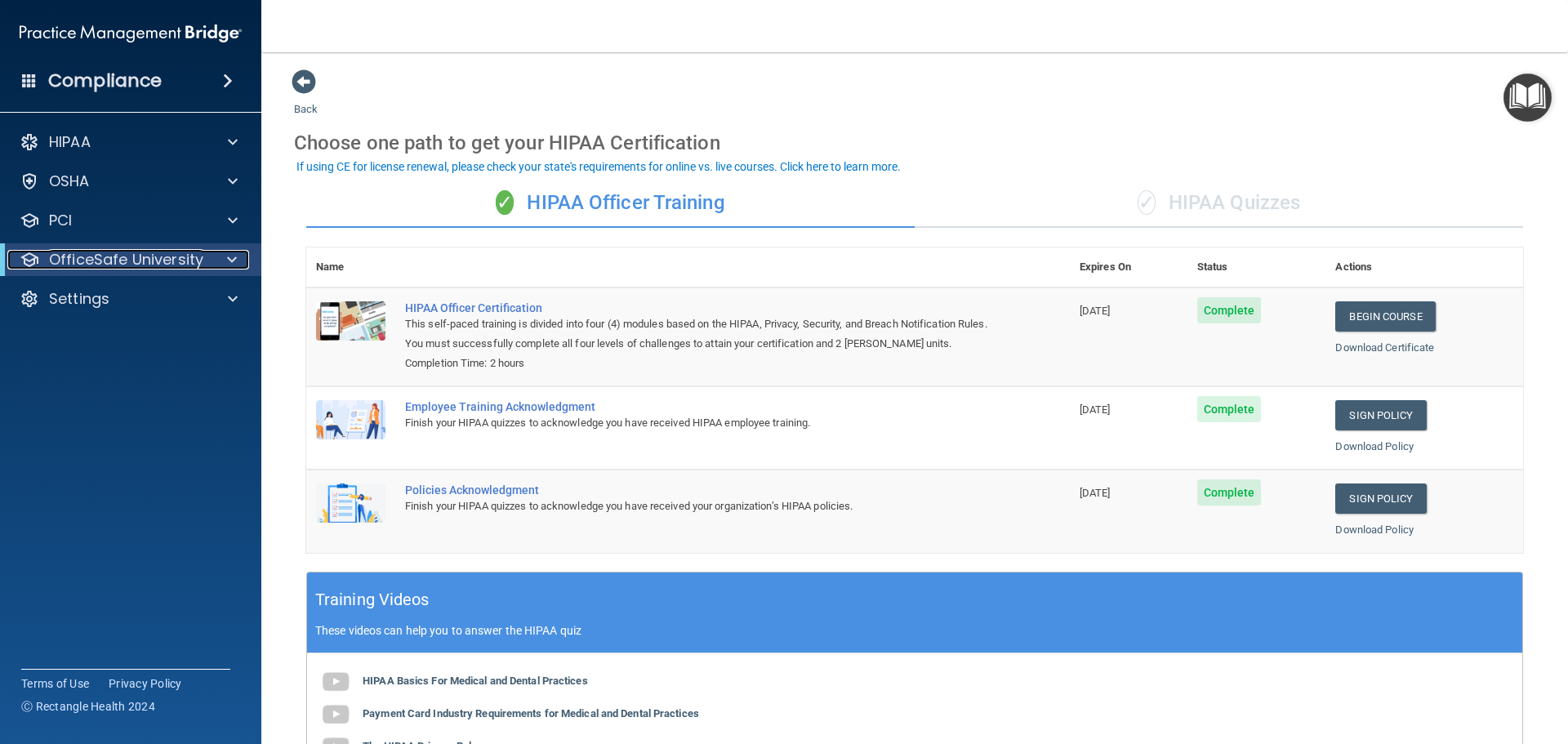
click at [158, 257] on p "OfficeSafe University" at bounding box center [126, 259] width 154 height 20
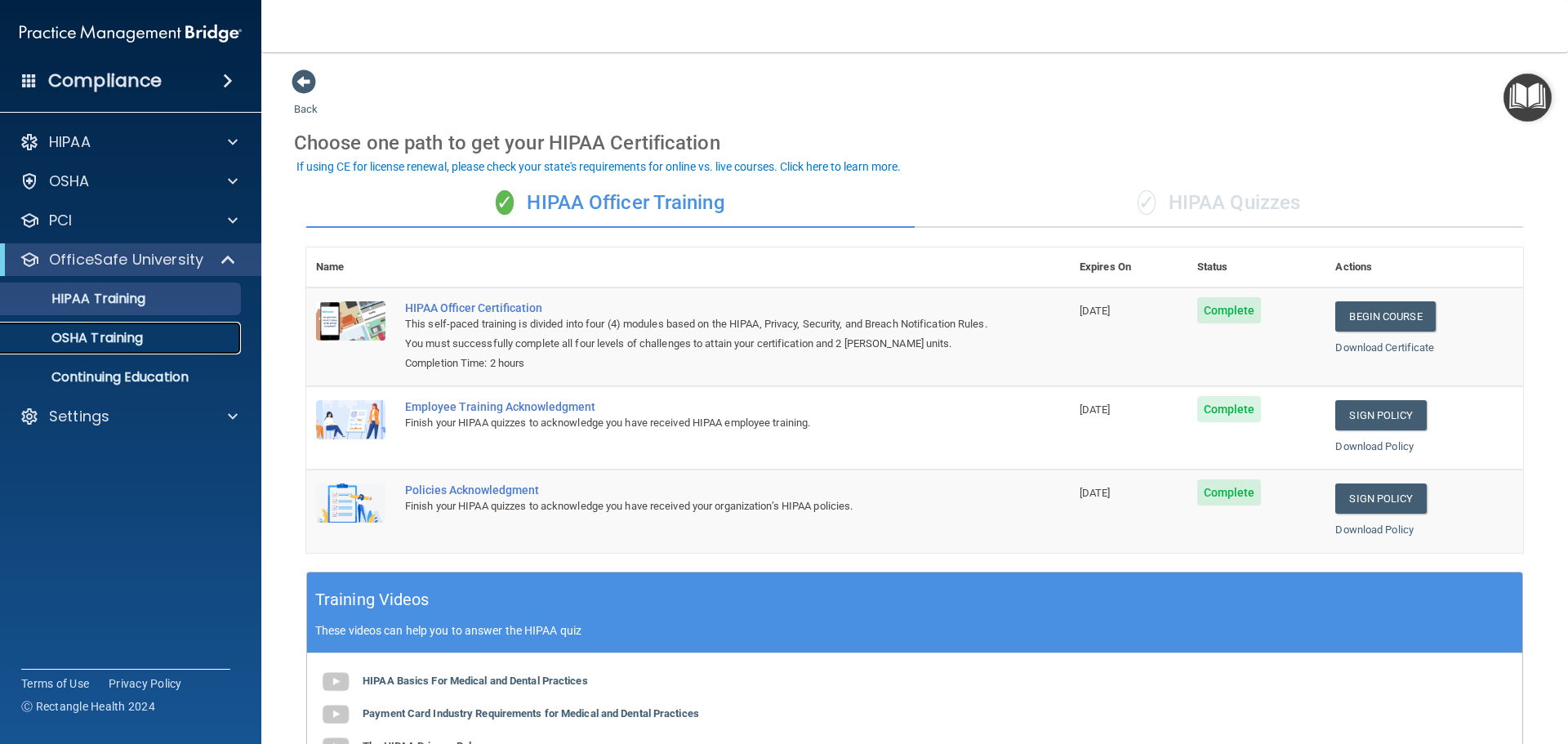
click at [88, 337] on p "OSHA Training" at bounding box center [77, 338] width 132 height 16
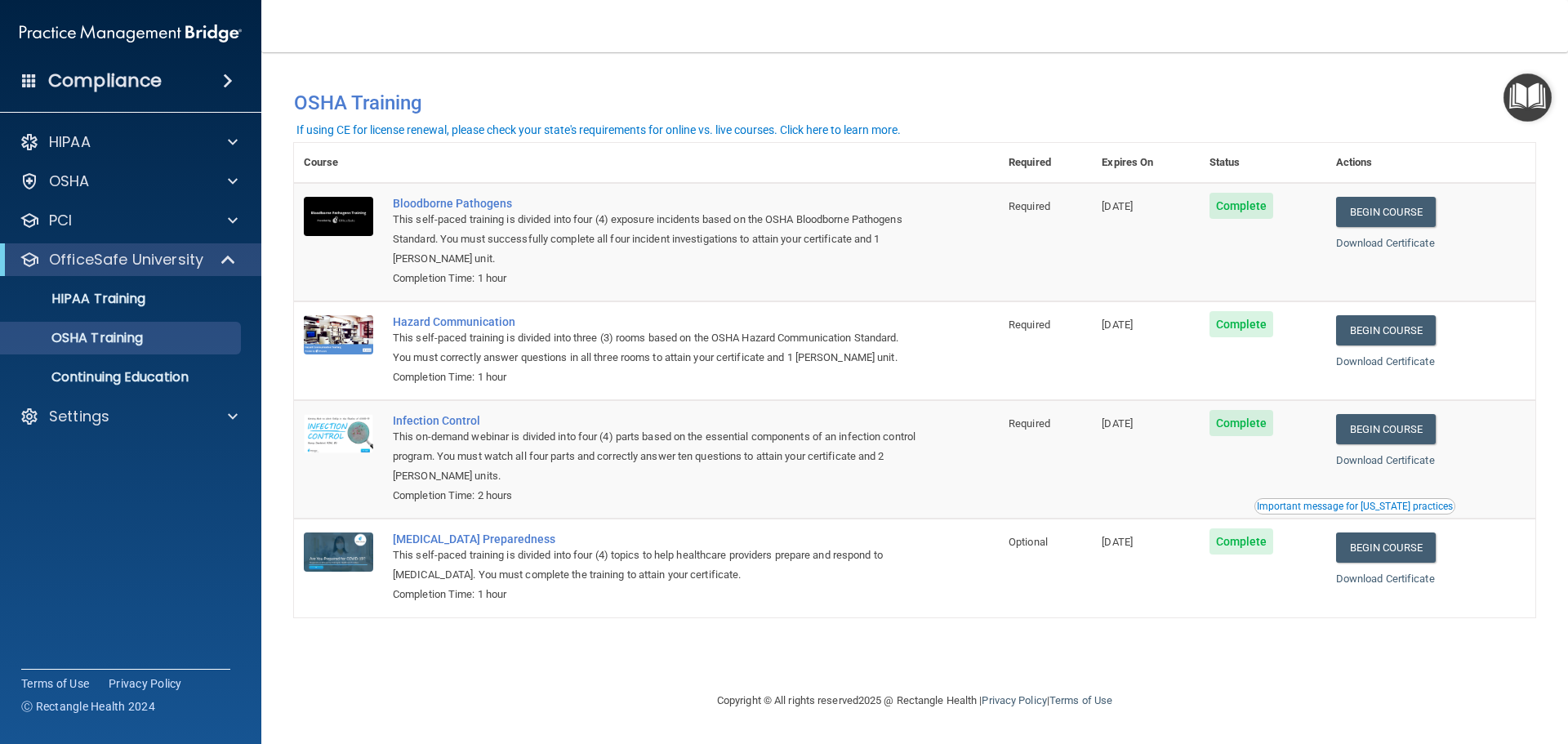
click at [146, 74] on h4 "Compliance" at bounding box center [105, 80] width 114 height 23
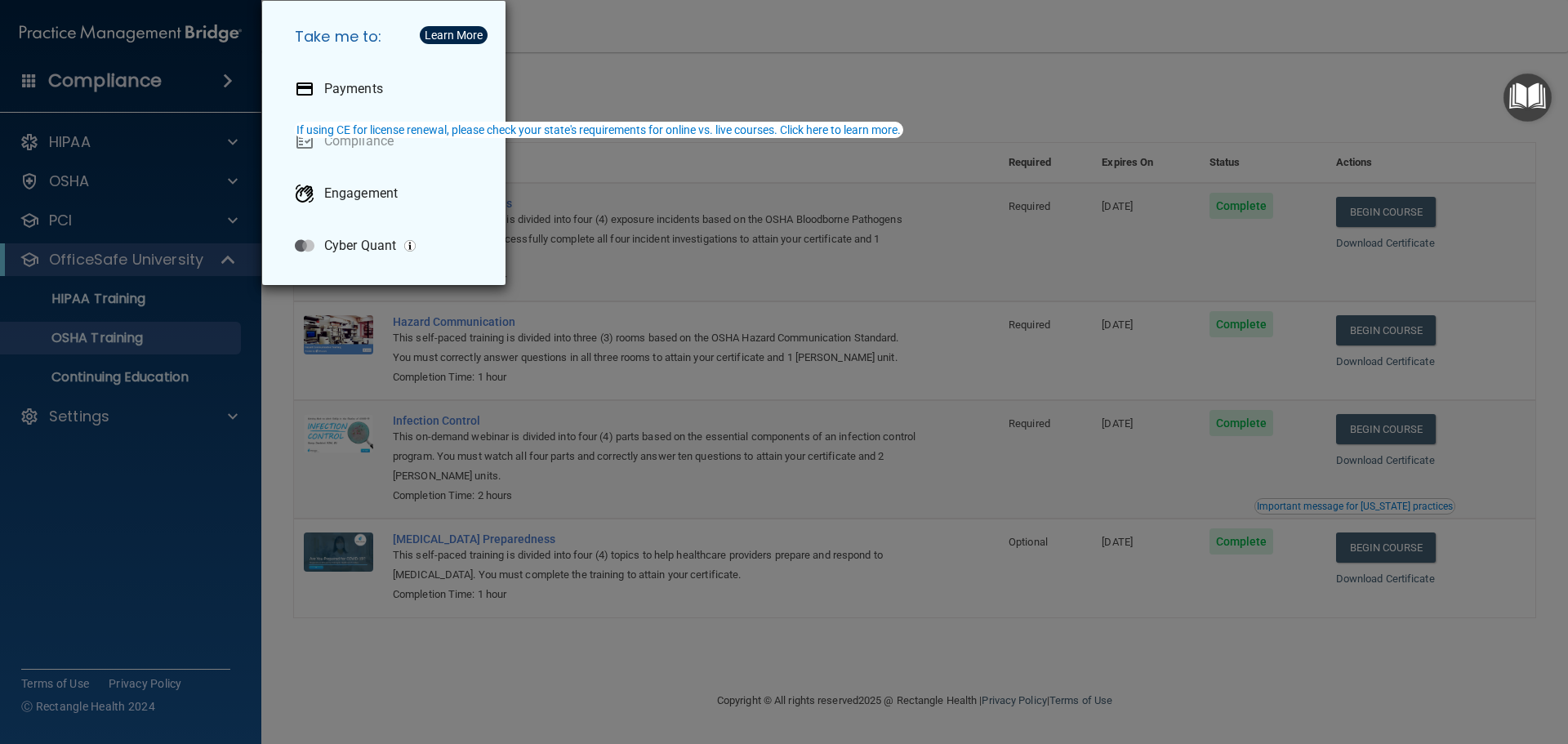
click at [826, 69] on div "Take me to: Payments Compliance Engagement Cyber Quant" at bounding box center [784, 372] width 1568 height 744
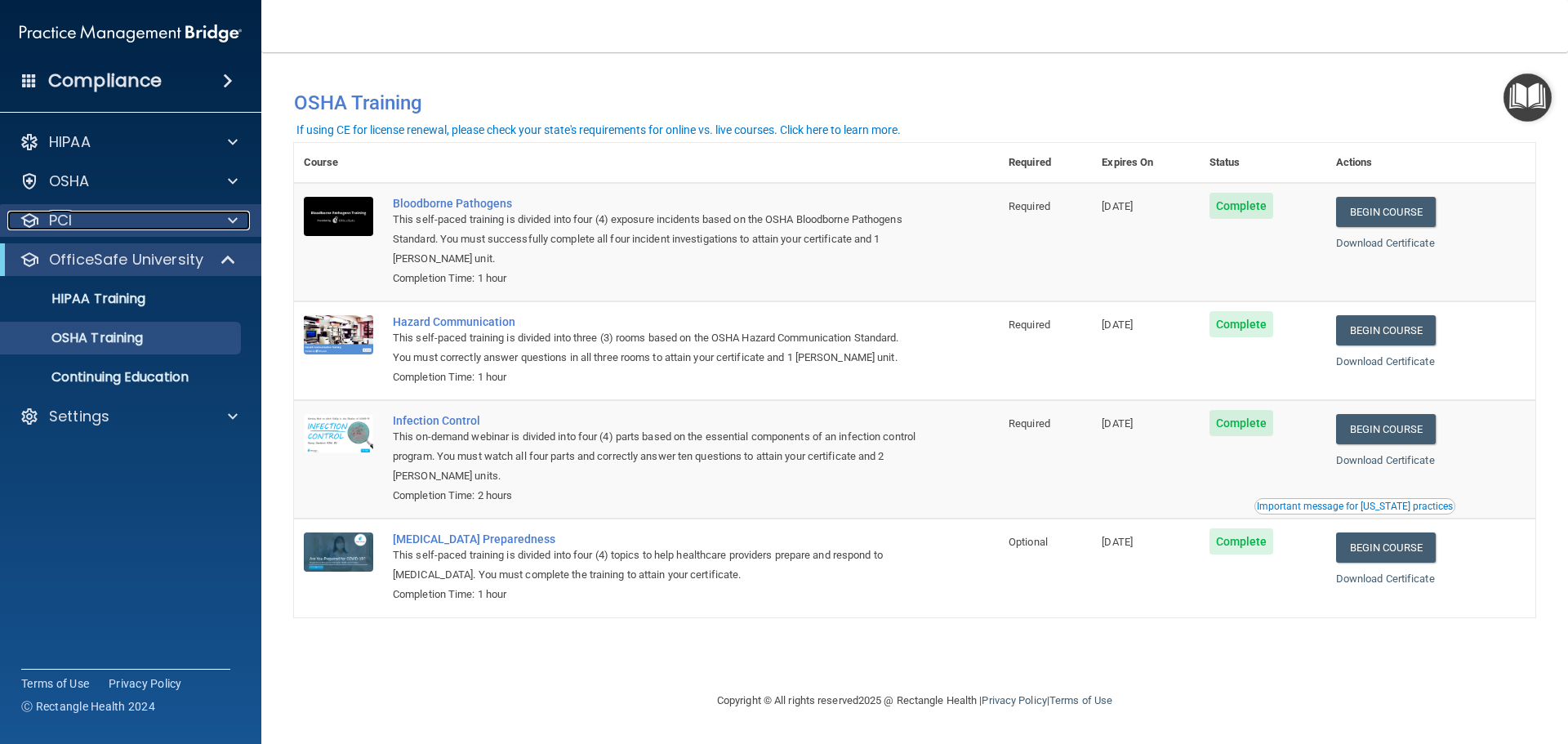
click at [67, 221] on p "PCI" at bounding box center [61, 221] width 23 height 20
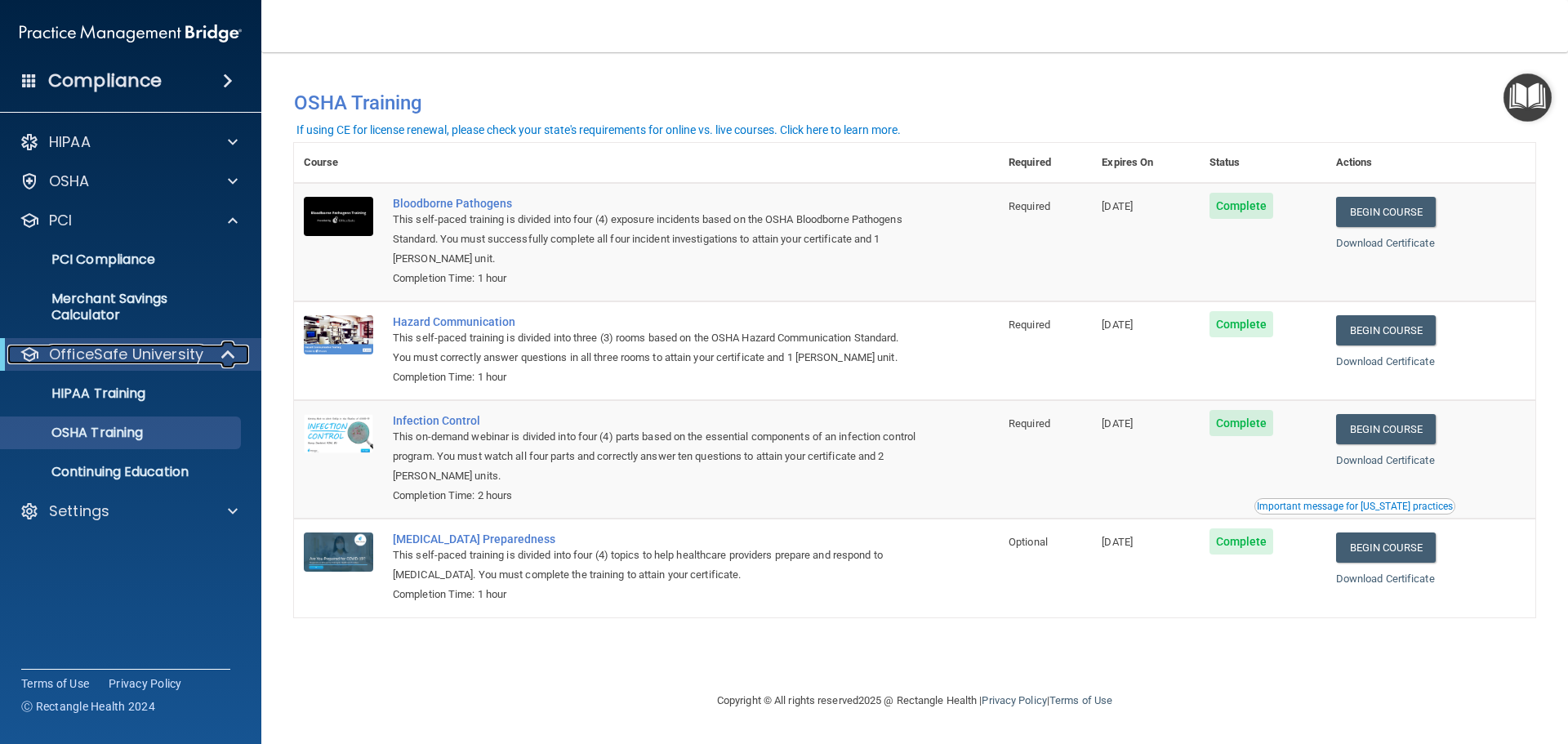
click at [77, 345] on p "OfficeSafe University" at bounding box center [126, 354] width 154 height 20
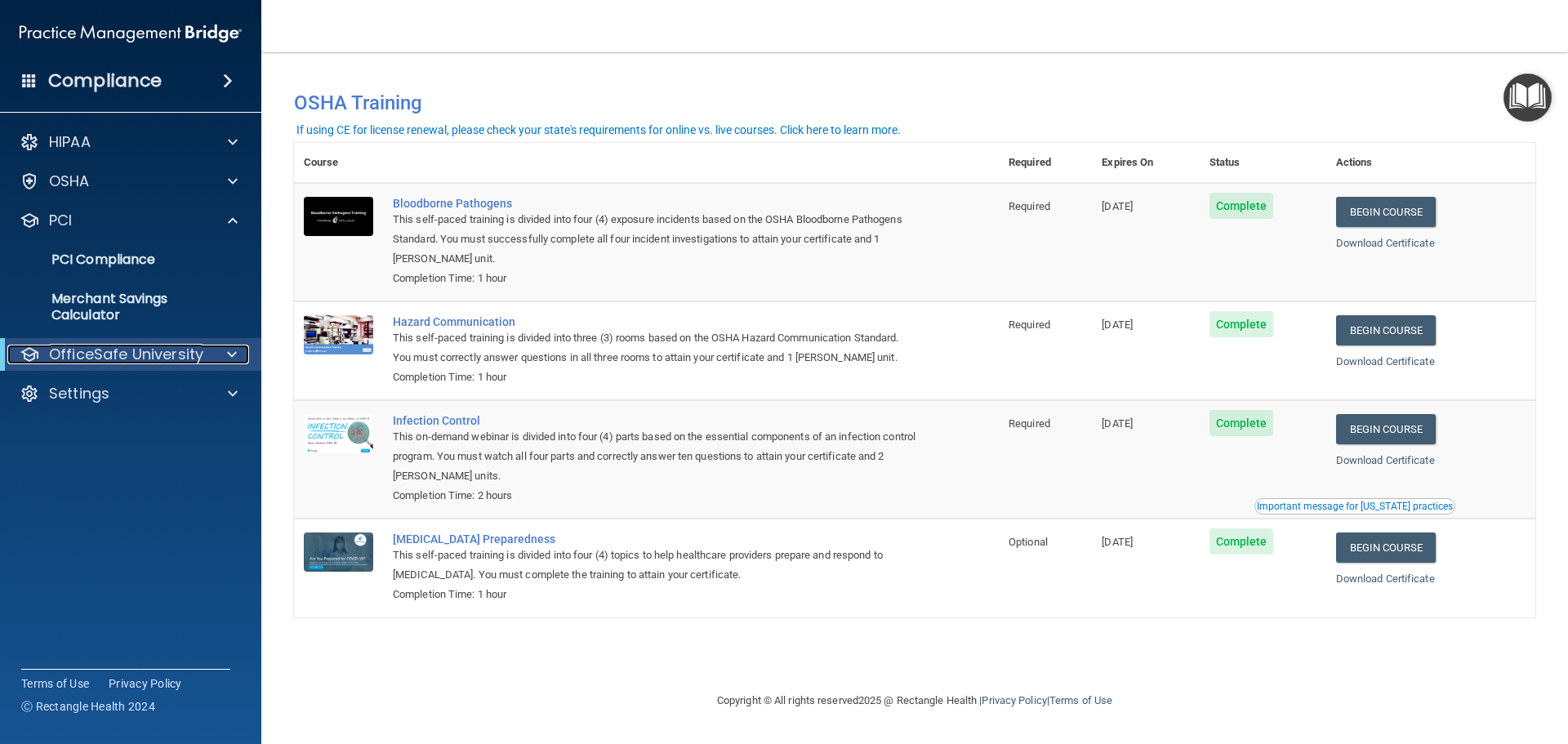
click at [77, 345] on p "OfficeSafe University" at bounding box center [126, 354] width 154 height 20
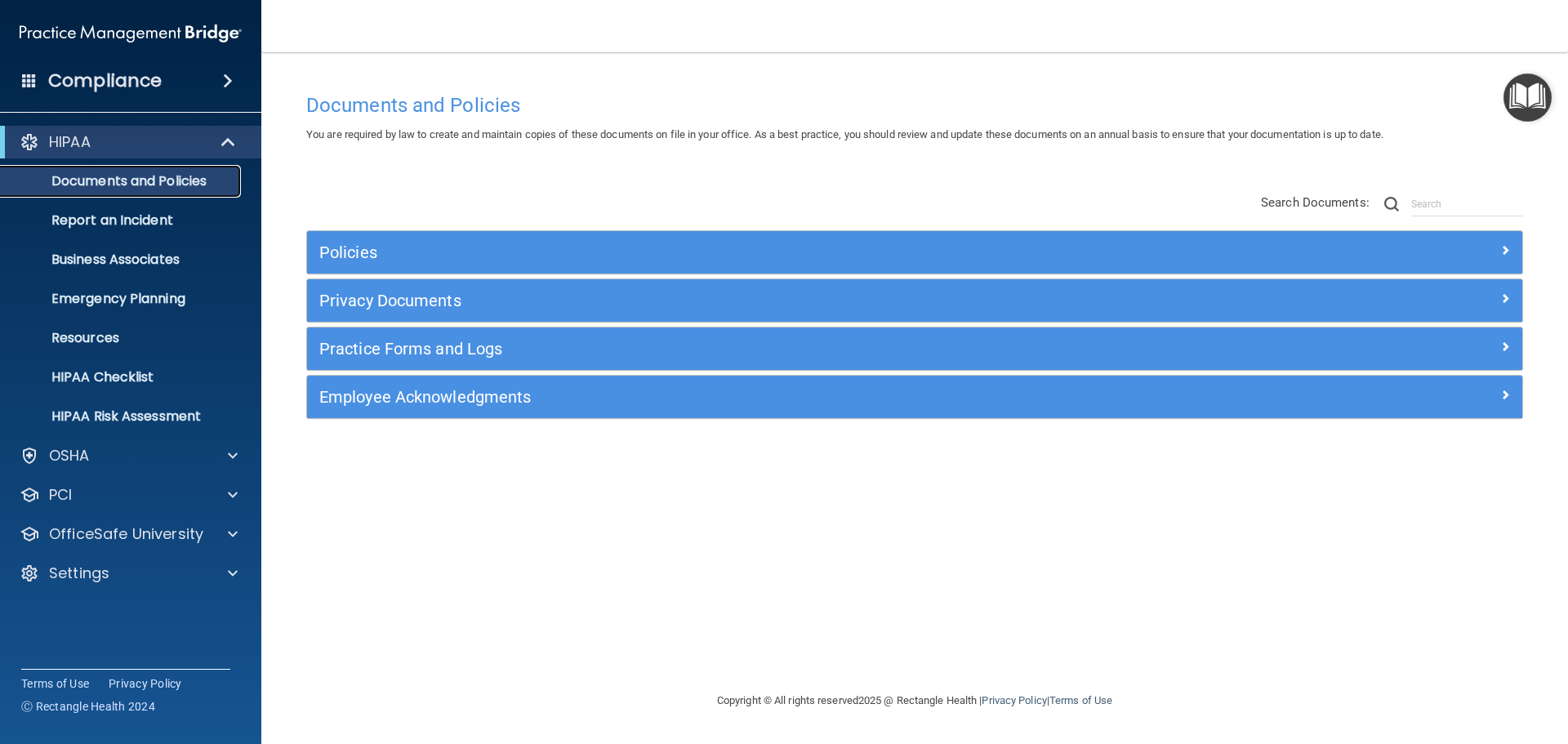
click at [117, 179] on p "Documents and Policies" at bounding box center [122, 181] width 223 height 16
click at [97, 332] on p "Resources" at bounding box center [122, 338] width 223 height 16
click at [89, 534] on p "OfficeSafe University" at bounding box center [126, 534] width 154 height 20
click at [93, 574] on p "HIPAA Training" at bounding box center [78, 573] width 134 height 16
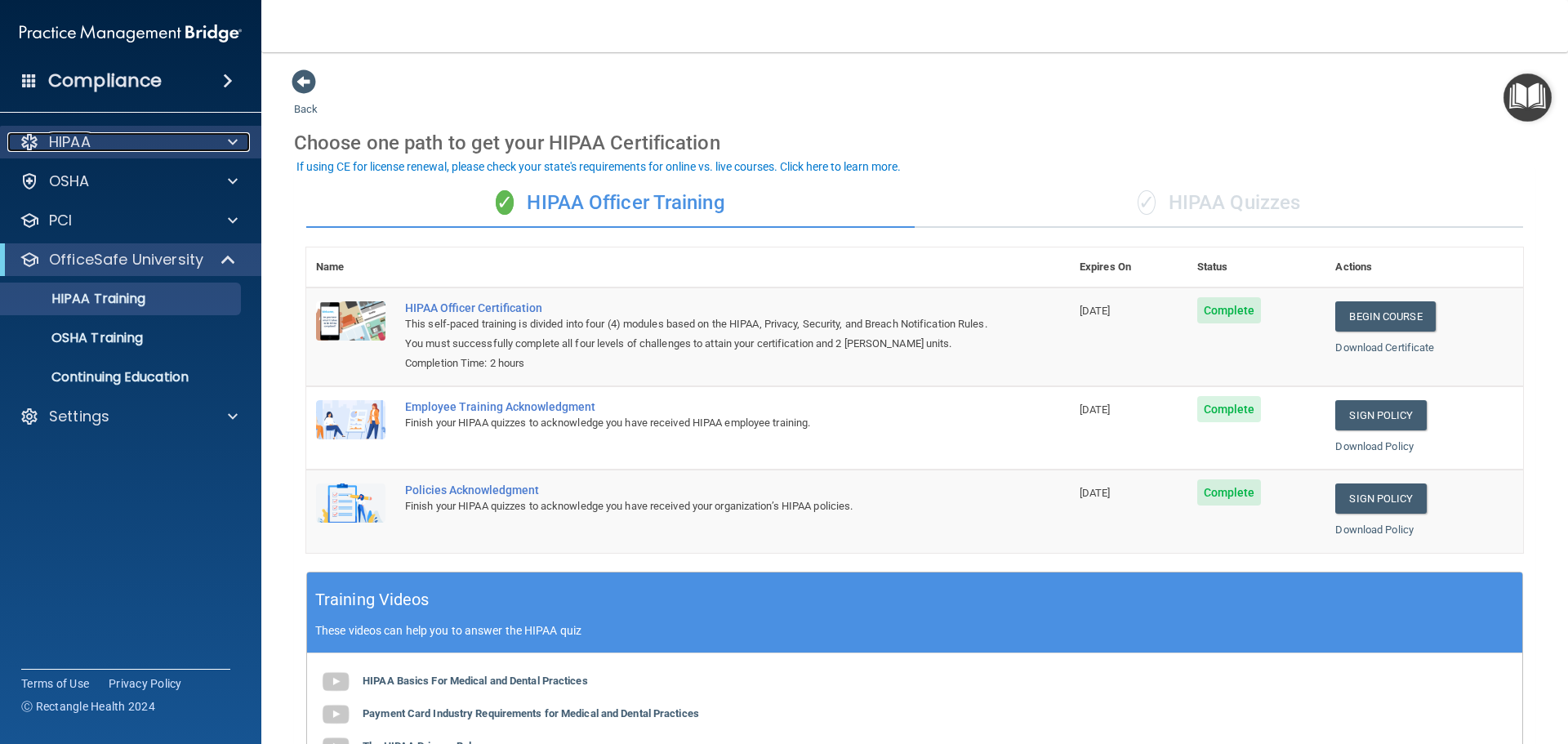
click at [72, 136] on p "HIPAA" at bounding box center [70, 142] width 42 height 20
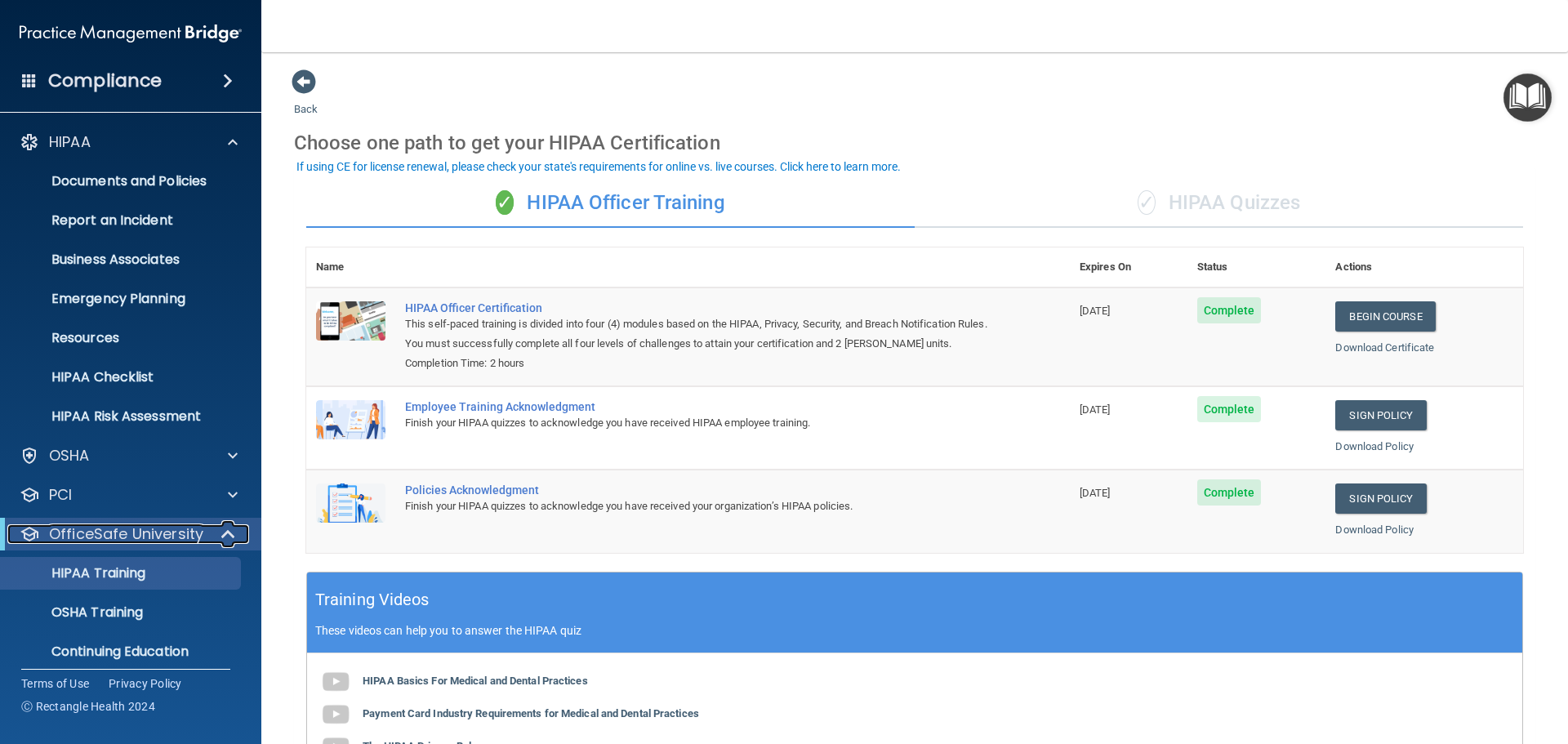
click at [185, 535] on p "OfficeSafe University" at bounding box center [126, 534] width 154 height 20
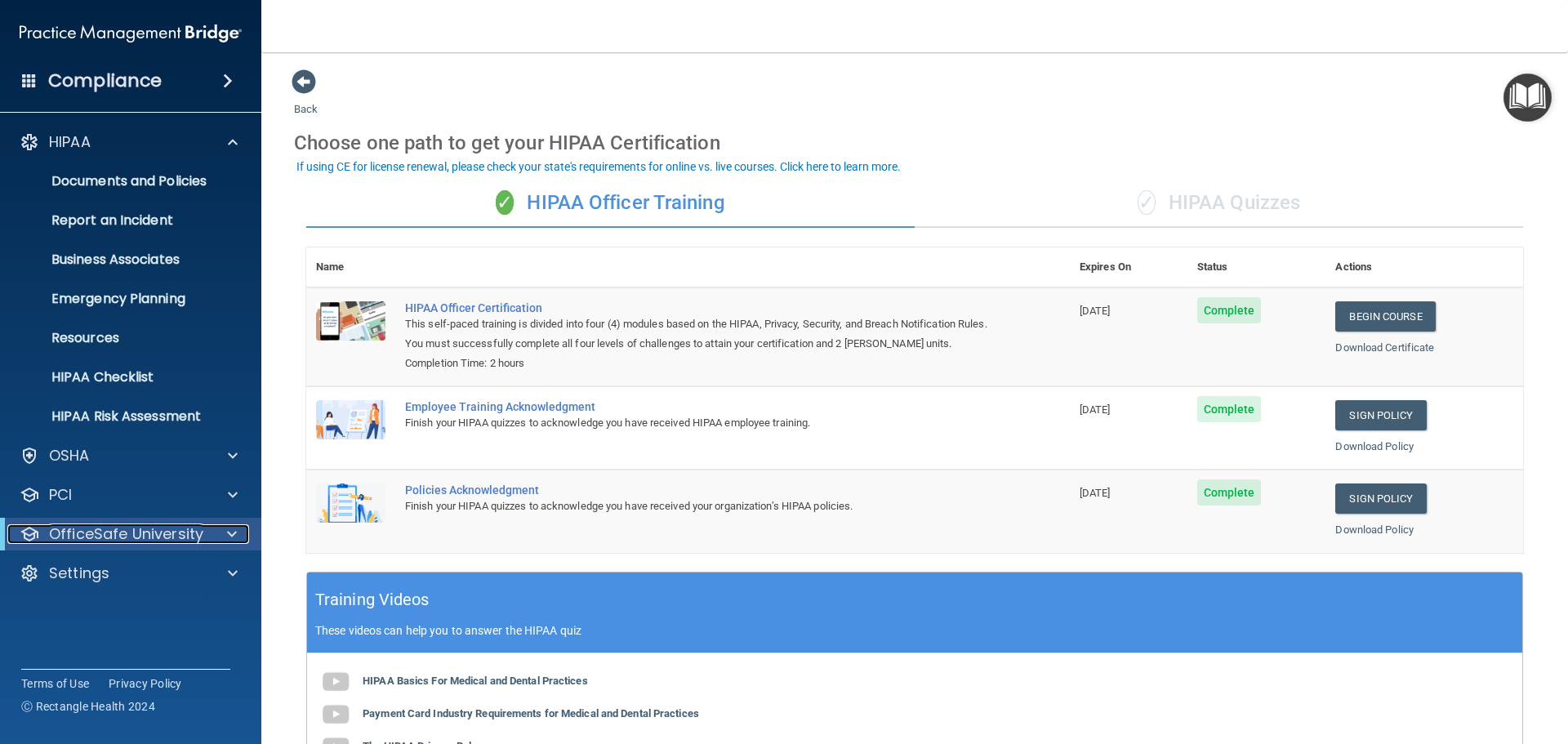
click at [185, 535] on p "OfficeSafe University" at bounding box center [126, 534] width 154 height 20
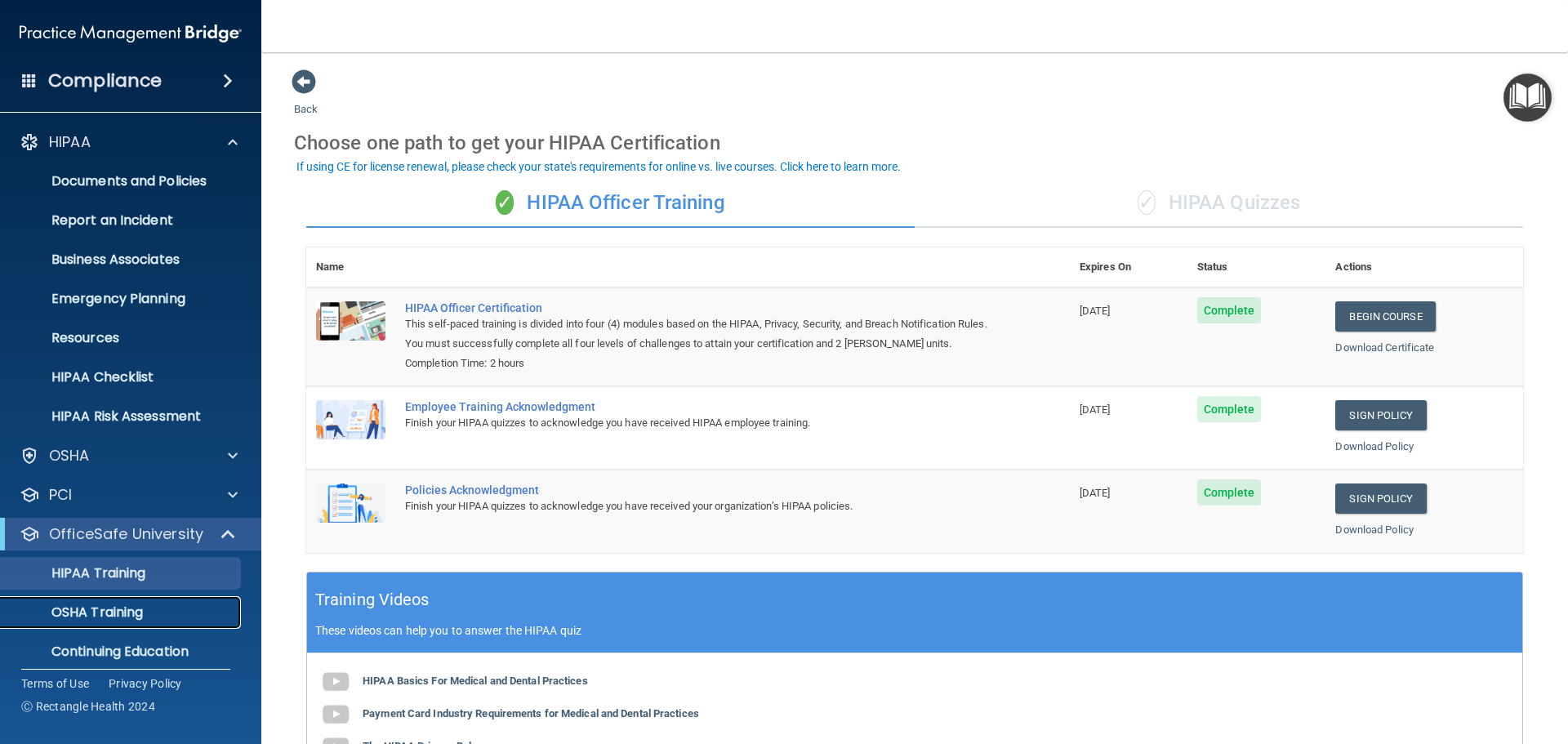
click at [64, 607] on p "OSHA Training" at bounding box center [77, 612] width 132 height 16
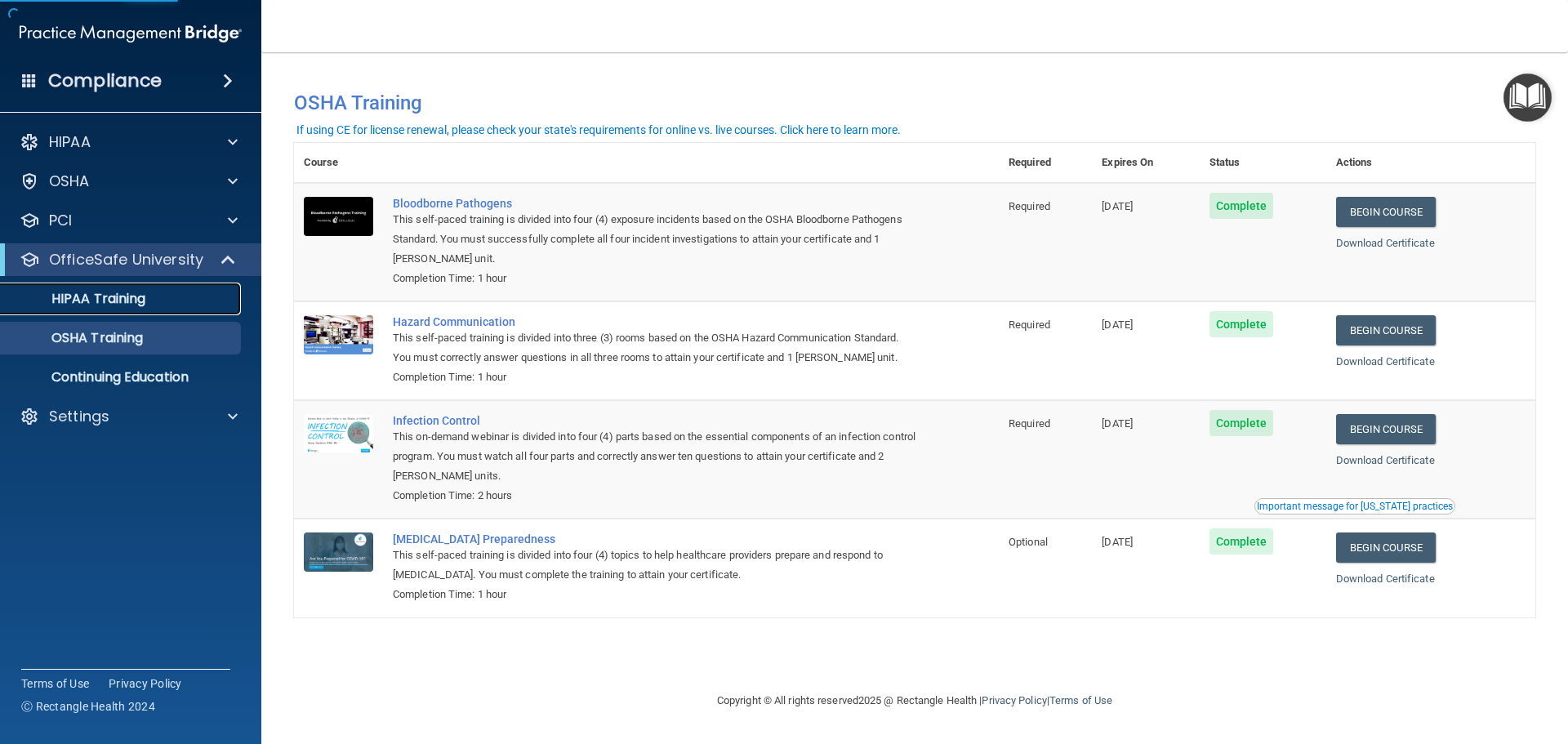
click at [79, 302] on p "HIPAA Training" at bounding box center [78, 298] width 134 height 16
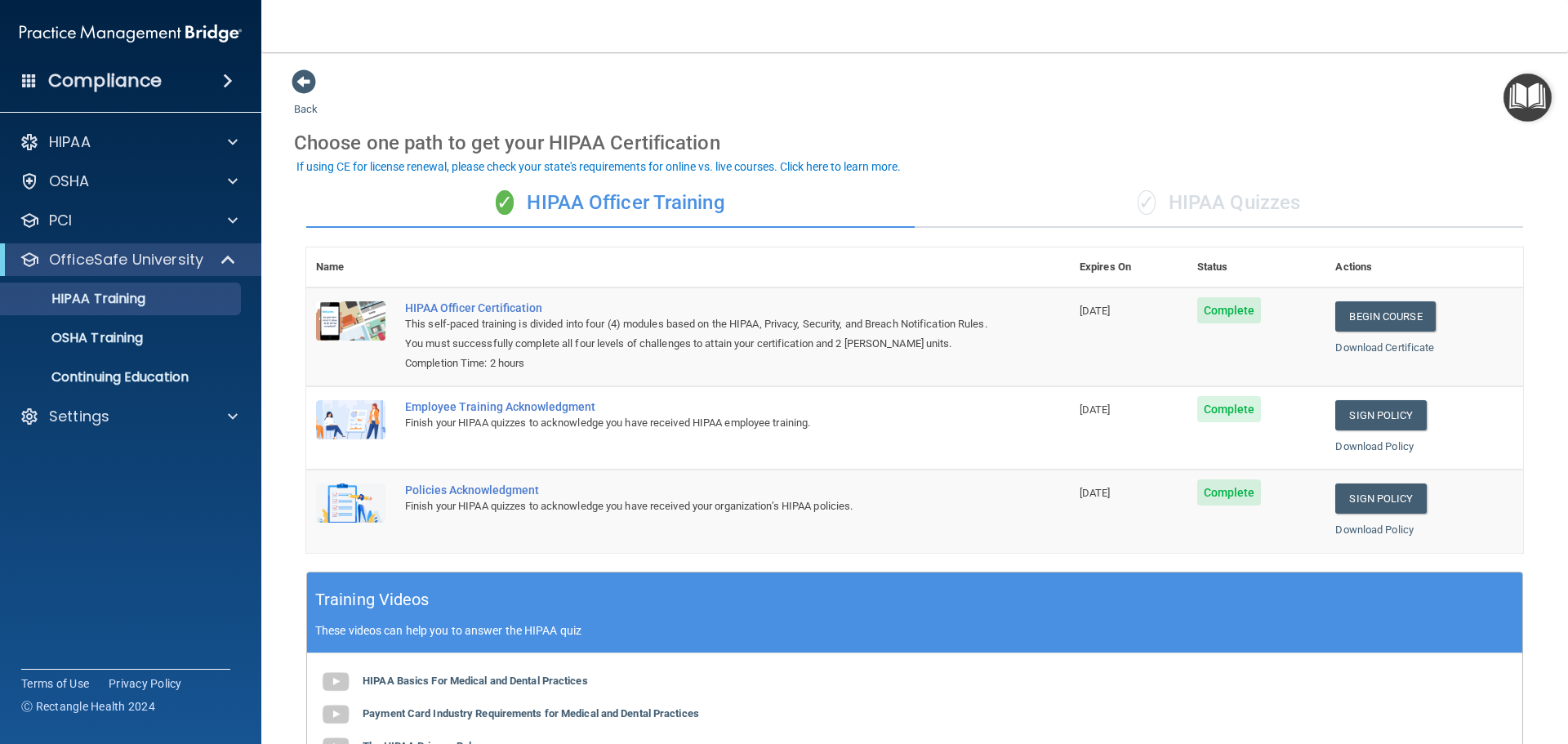
click at [1267, 184] on div "✓ HIPAA Quizzes" at bounding box center [1219, 204] width 608 height 49
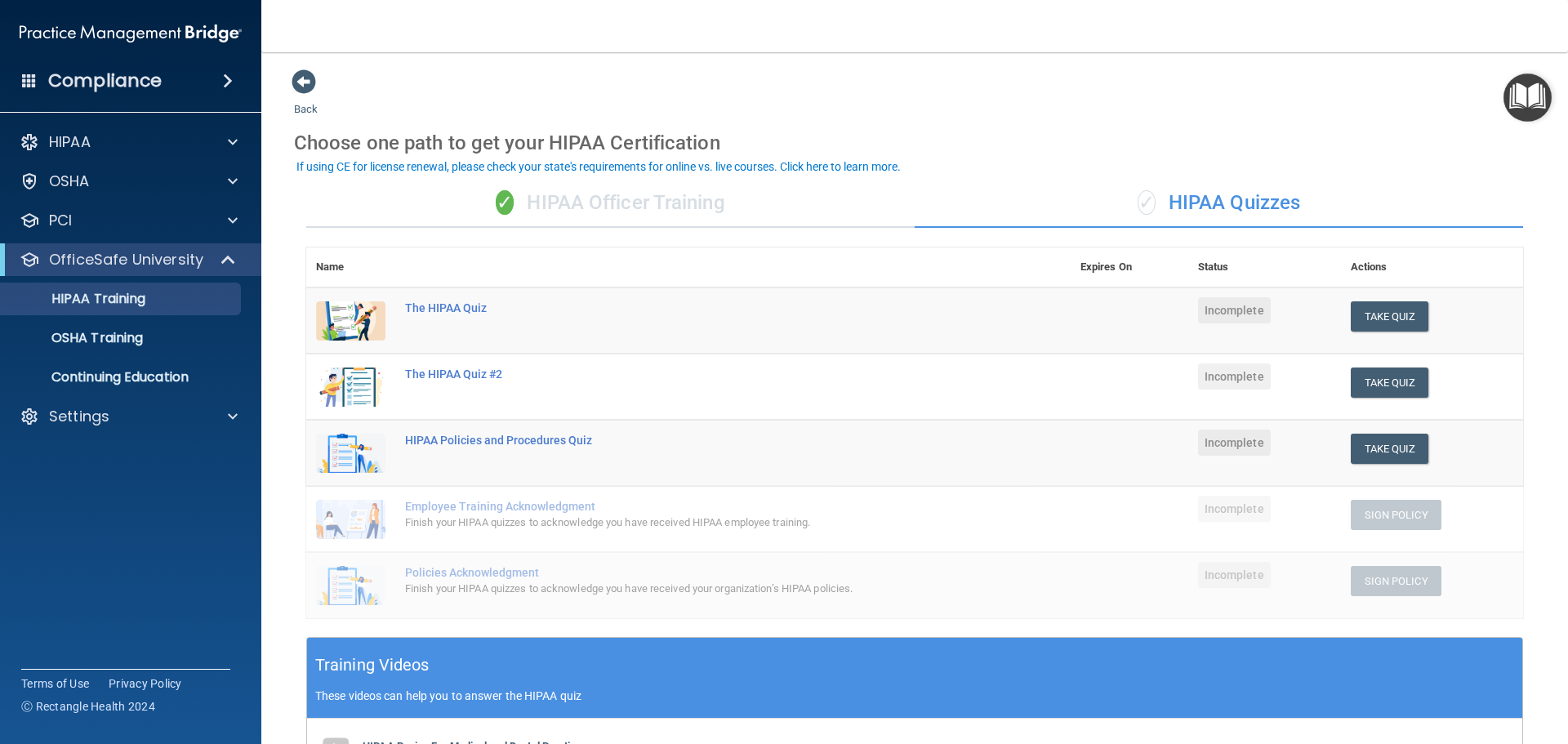
click at [612, 200] on div "✓ HIPAA Officer Training" at bounding box center [610, 204] width 608 height 49
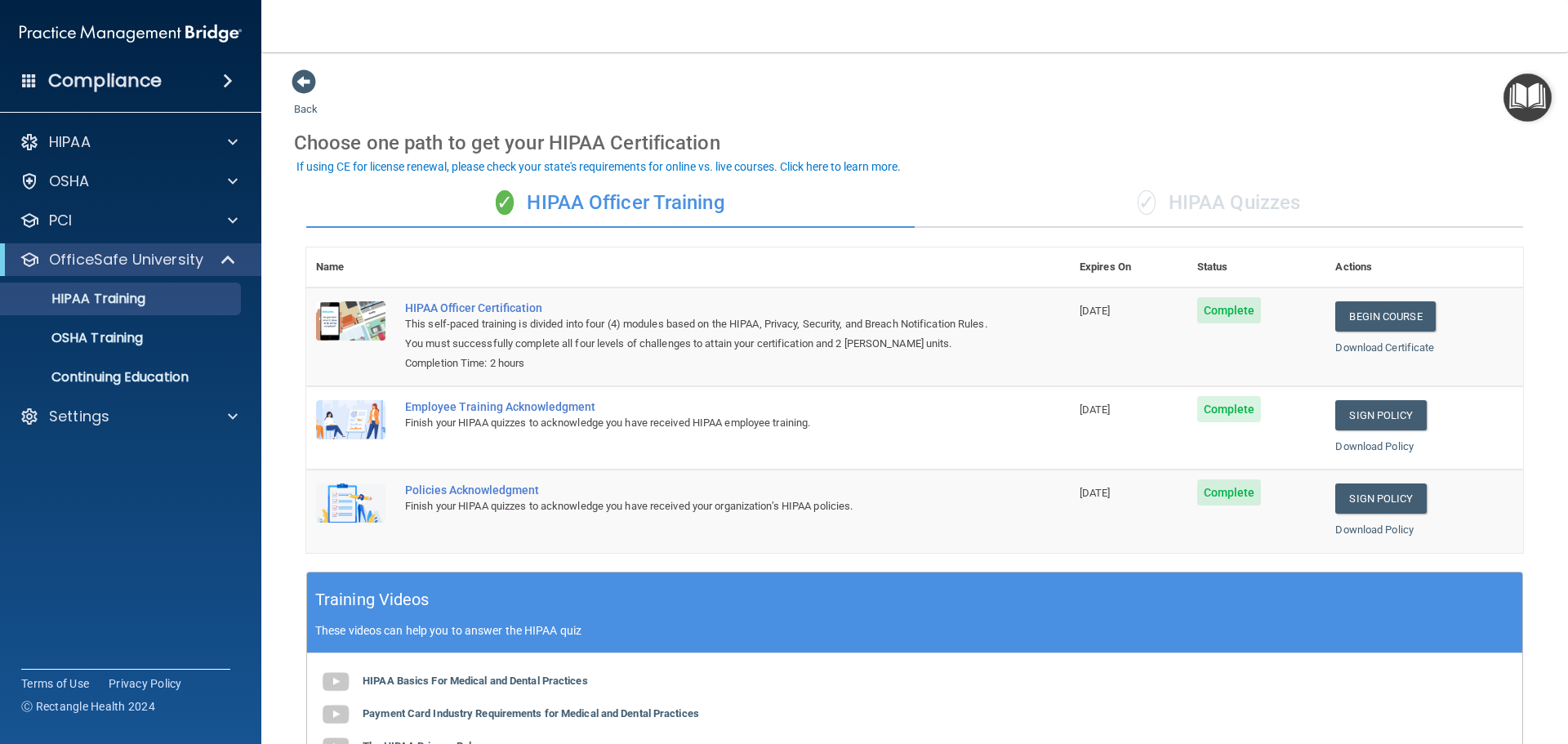
click at [1203, 204] on div "✓ HIPAA Quizzes" at bounding box center [1219, 204] width 608 height 49
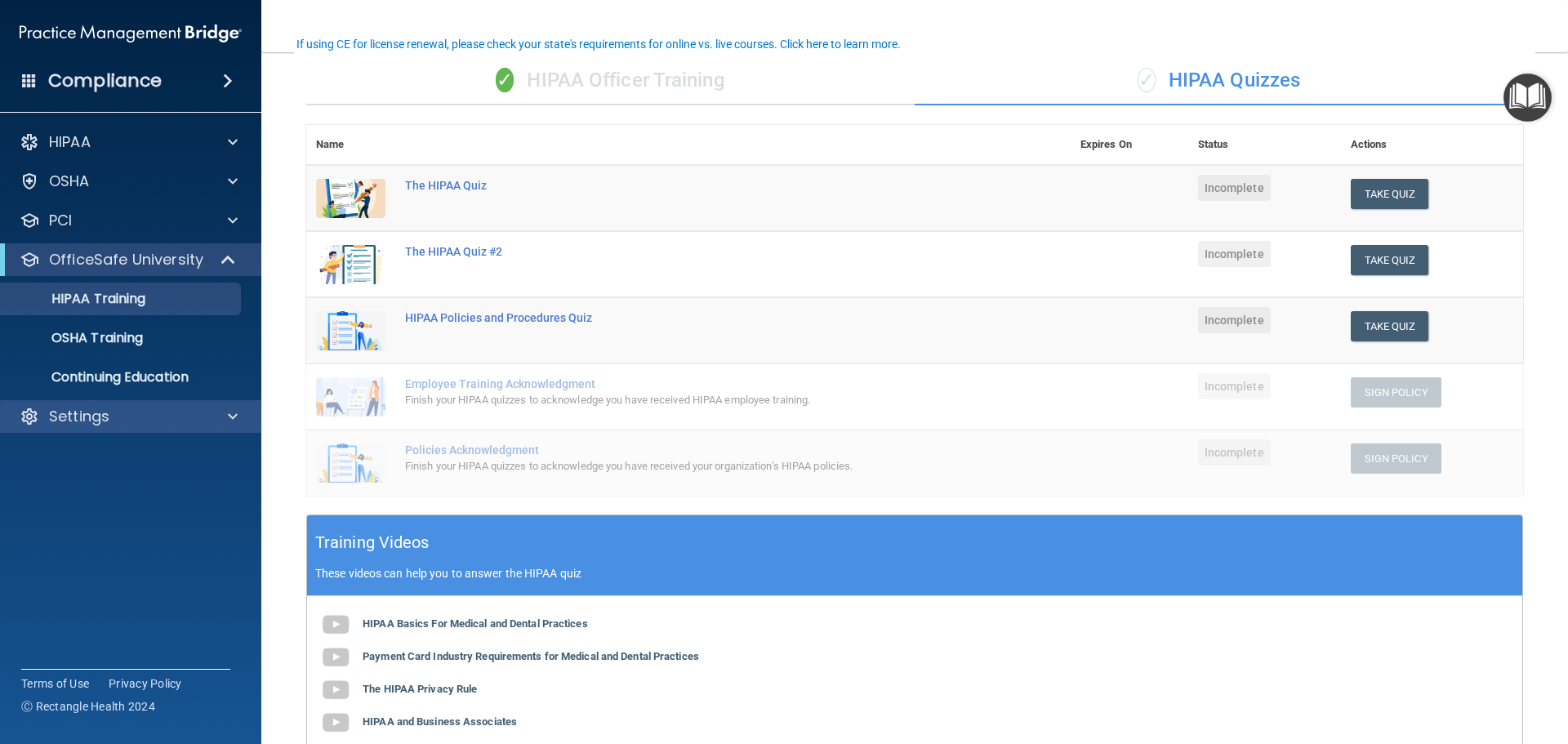
scroll to position [81, 0]
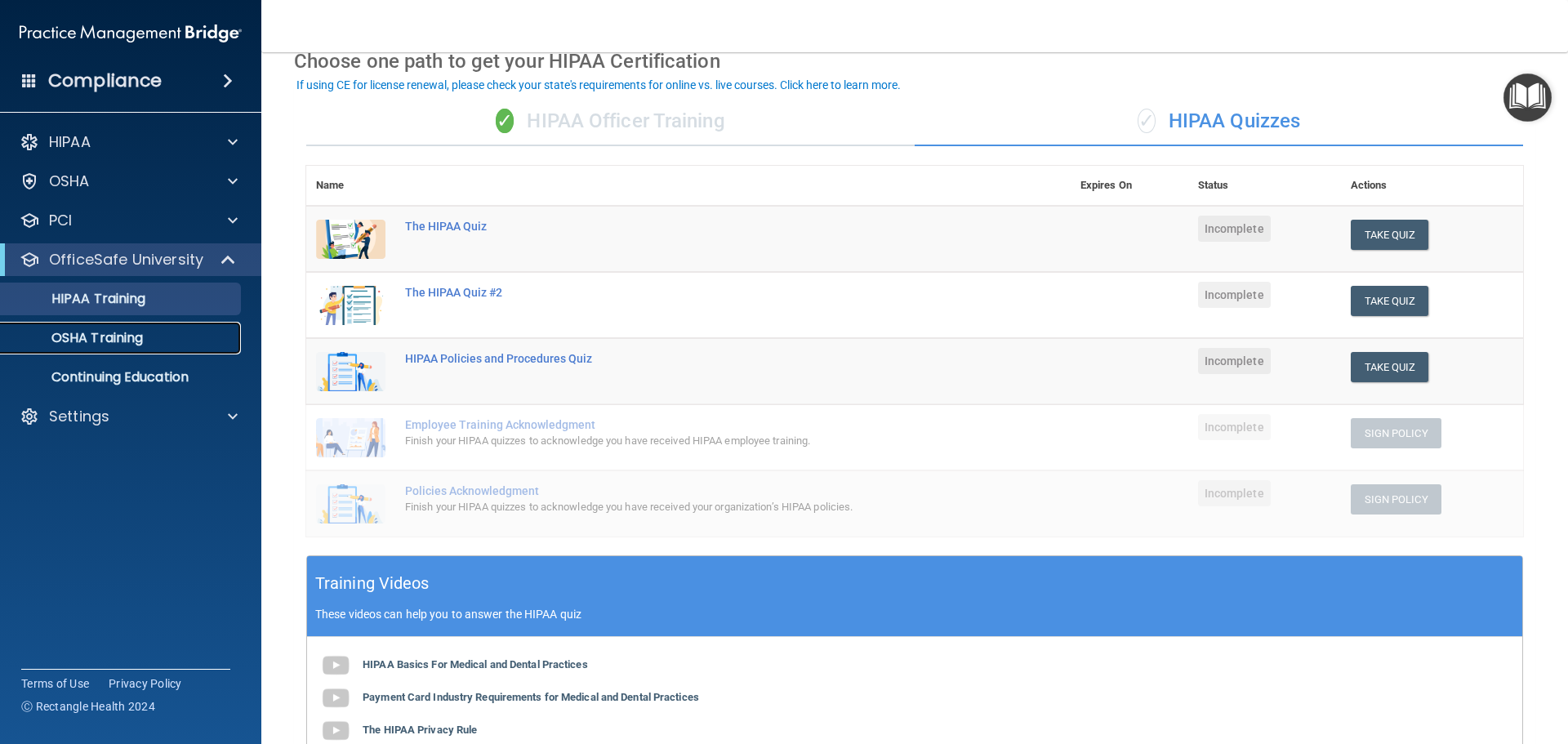
click at [85, 332] on p "OSHA Training" at bounding box center [77, 338] width 132 height 16
